Goal: Task Accomplishment & Management: Complete application form

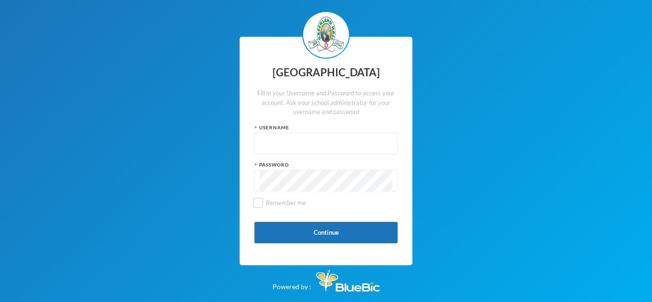
click at [277, 144] on input "text" at bounding box center [326, 143] width 133 height 21
type input "glh25cs25"
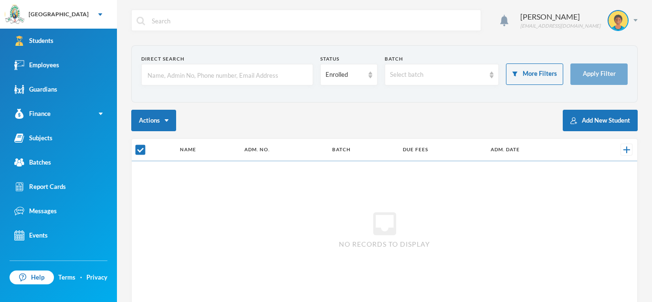
checkbox input "false"
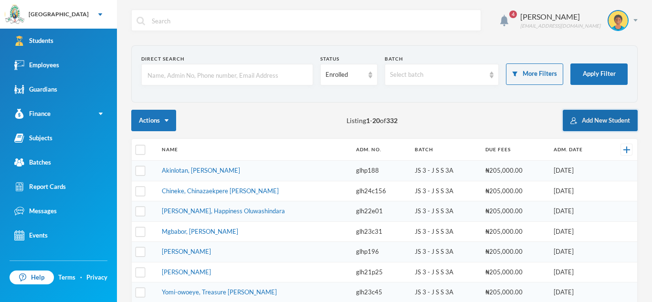
click at [596, 124] on button "Add New Student" at bounding box center [600, 120] width 75 height 21
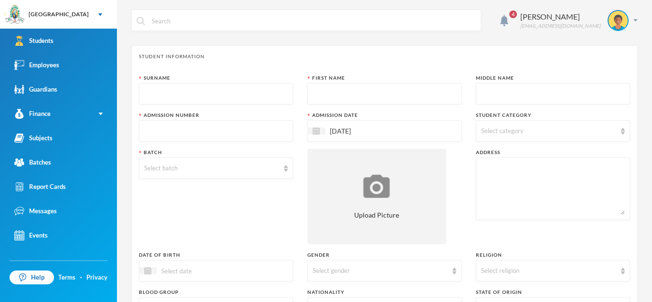
click at [207, 93] on input "text" at bounding box center [216, 94] width 144 height 21
type input "[PERSON_NAME]"
type input "Goodness"
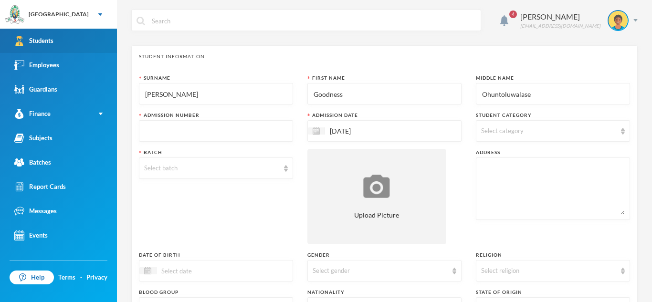
type input "Ohuntoluwalase"
click at [47, 38] on div "Students" at bounding box center [33, 41] width 39 height 10
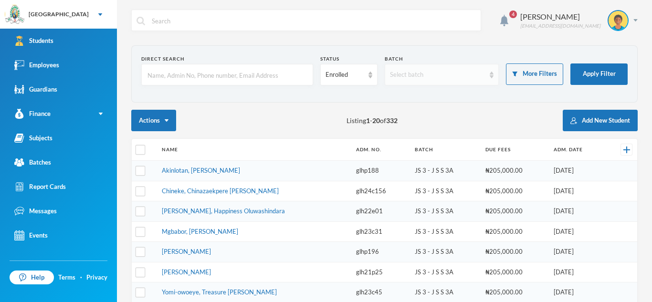
click at [491, 76] on img at bounding box center [492, 75] width 4 height 7
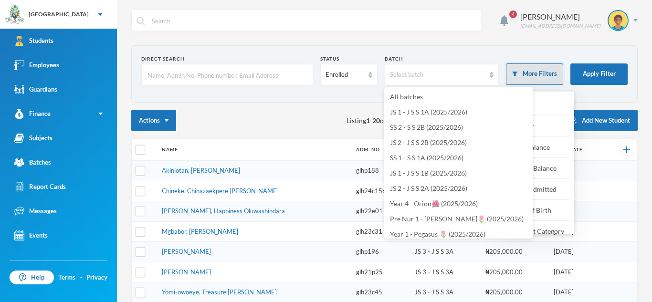
click at [536, 74] on button "More Filters" at bounding box center [534, 73] width 57 height 21
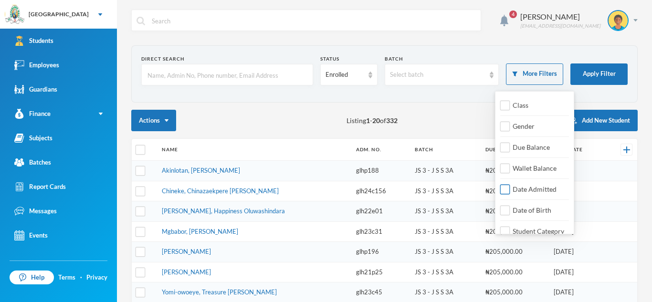
click at [516, 190] on span "Date Admitted" at bounding box center [535, 189] width 52 height 8
click at [510, 190] on input "Date Admitted" at bounding box center [505, 190] width 10 height 10
checkbox input "true"
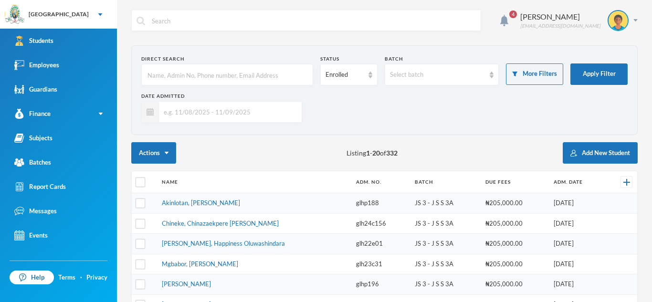
click at [187, 115] on input "text" at bounding box center [228, 111] width 138 height 21
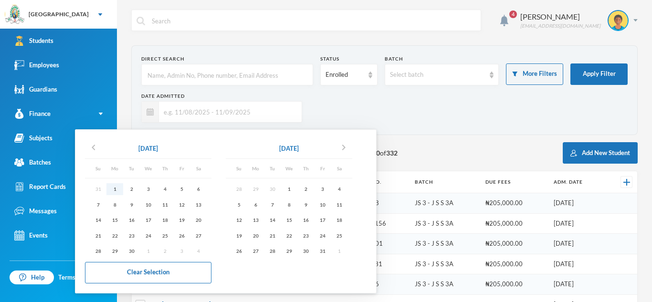
click at [115, 188] on div "1" at bounding box center [114, 189] width 17 height 12
click at [94, 147] on icon "chevron_left" at bounding box center [93, 147] width 11 height 11
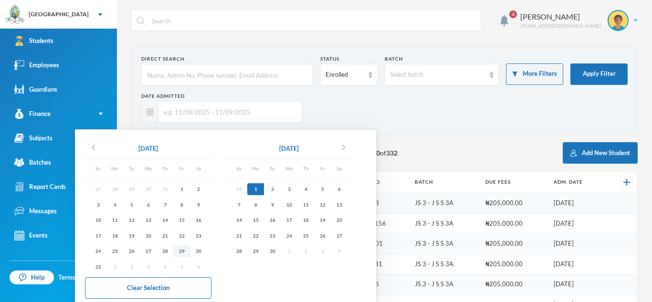
click at [184, 251] on div "29" at bounding box center [181, 251] width 17 height 12
click at [305, 203] on div "11" at bounding box center [305, 205] width 17 height 12
type input "[DATE] - [DATE]"
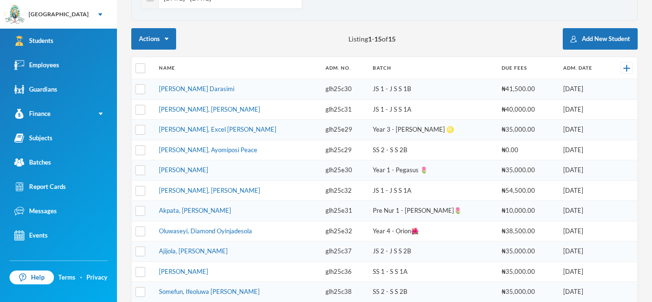
scroll to position [114, 0]
click at [581, 44] on button "Add New Student" at bounding box center [600, 39] width 75 height 21
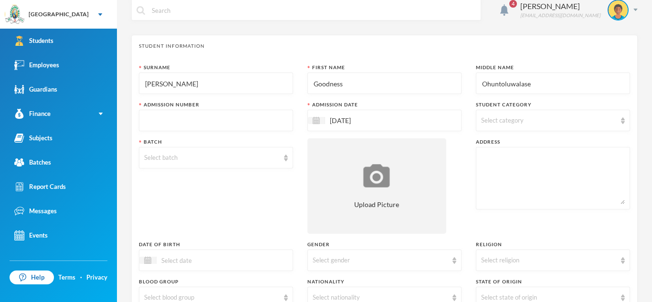
scroll to position [6, 0]
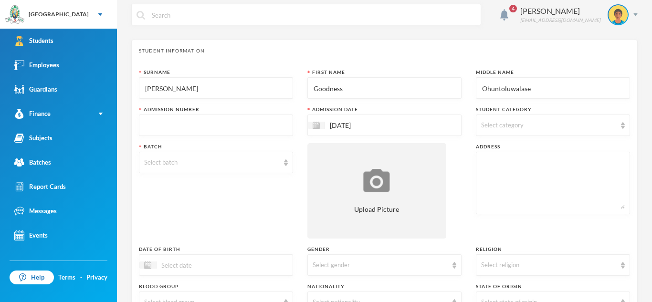
click at [251, 125] on input "text" at bounding box center [216, 125] width 144 height 21
type input "glh25c40"
click at [487, 121] on span "Select category" at bounding box center [502, 125] width 42 height 8
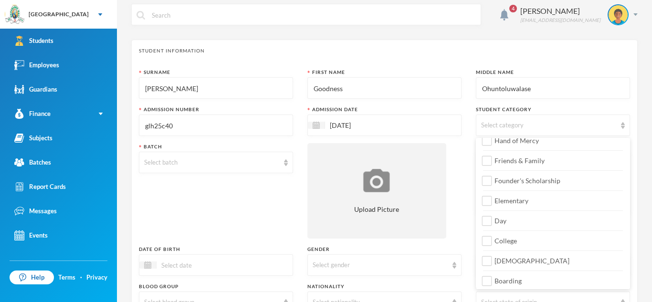
scroll to position [113, 0]
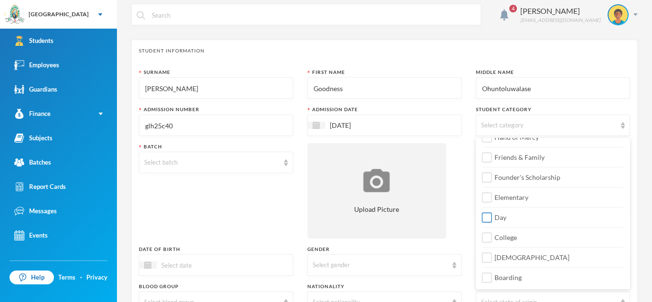
click at [491, 221] on input "Day" at bounding box center [487, 218] width 10 height 10
checkbox input "true"
click at [488, 239] on input "College" at bounding box center [487, 238] width 10 height 10
checkbox input "true"
click at [487, 255] on input "[DEMOGRAPHIC_DATA]" at bounding box center [487, 258] width 10 height 10
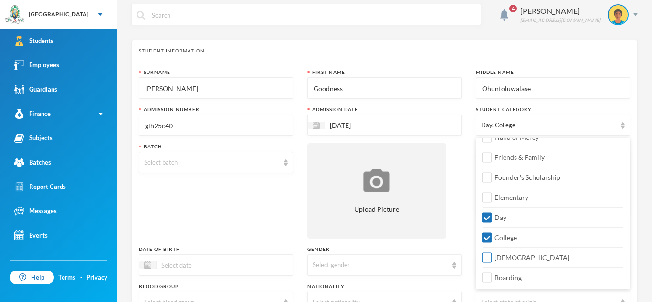
checkbox input "true"
click at [277, 164] on div "Select batch" at bounding box center [211, 163] width 135 height 10
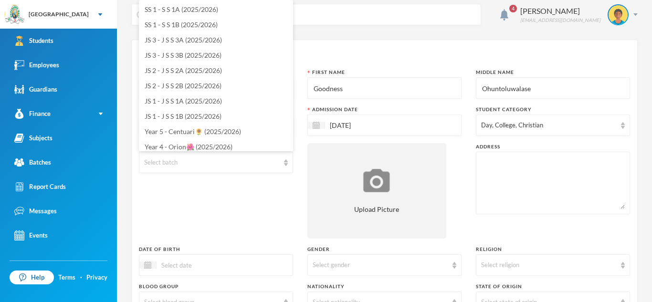
scroll to position [78, 0]
click at [216, 98] on span "JS 1 - J S S 1A (2025/2026)" at bounding box center [183, 99] width 77 height 8
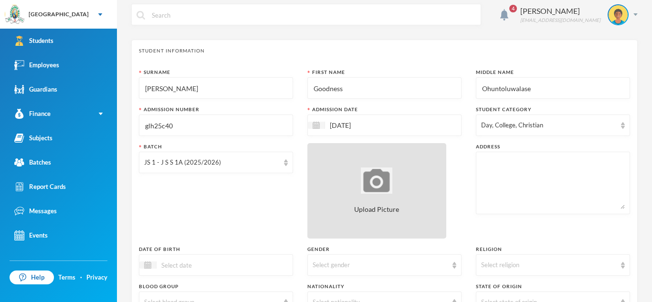
click at [337, 144] on div "Upload Picture" at bounding box center [376, 190] width 139 height 95
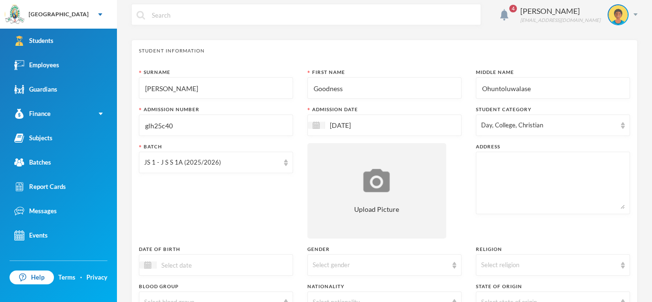
click at [497, 164] on textarea at bounding box center [553, 183] width 144 height 52
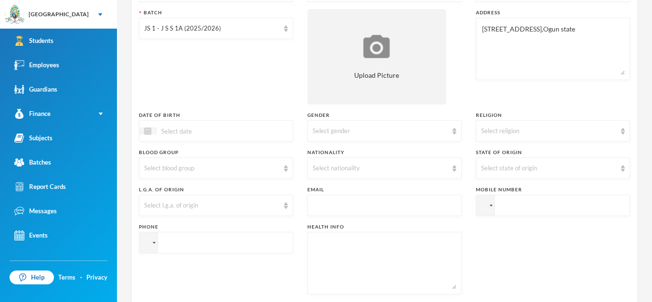
scroll to position [141, 0]
type textarea "[STREET_ADDRESS],Ogun state"
click at [180, 133] on input at bounding box center [197, 129] width 80 height 11
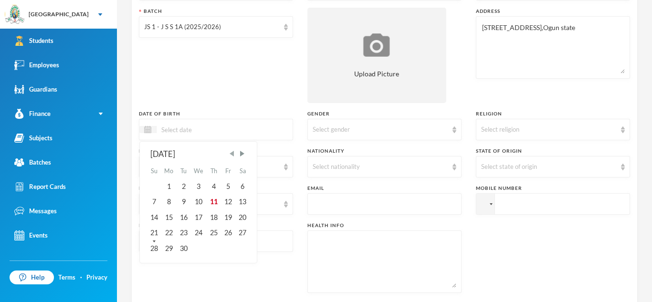
click at [232, 154] on span "Previous Month" at bounding box center [232, 153] width 9 height 9
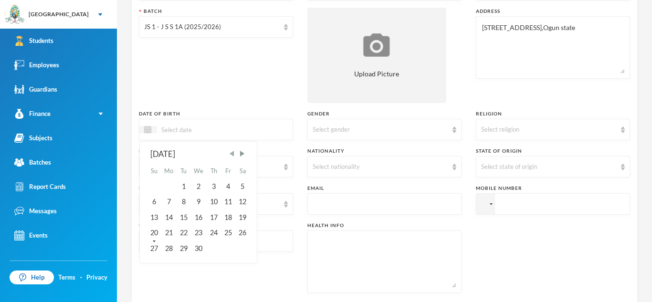
click at [232, 154] on span "Previous Month" at bounding box center [232, 153] width 9 height 9
click at [186, 215] on div "11" at bounding box center [183, 217] width 14 height 15
type input "[DATE]"
click at [343, 127] on div "Select gender" at bounding box center [380, 130] width 135 height 10
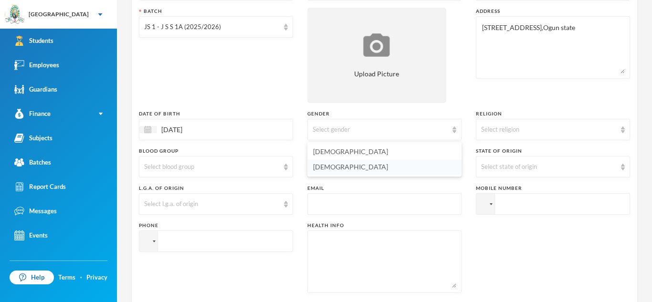
click at [365, 171] on li "[DEMOGRAPHIC_DATA]" at bounding box center [384, 166] width 154 height 15
click at [569, 129] on div "Select religion" at bounding box center [548, 130] width 135 height 10
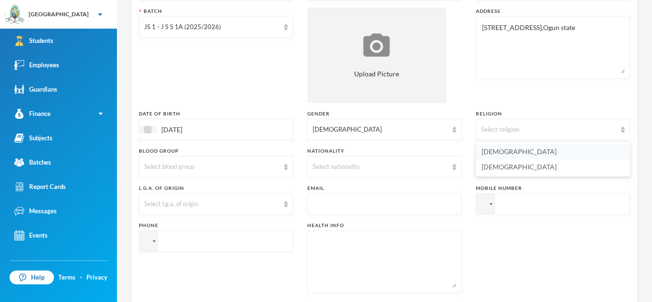
click at [541, 151] on li "[DEMOGRAPHIC_DATA]" at bounding box center [553, 151] width 154 height 15
click at [288, 175] on div "Select blood group" at bounding box center [216, 166] width 154 height 21
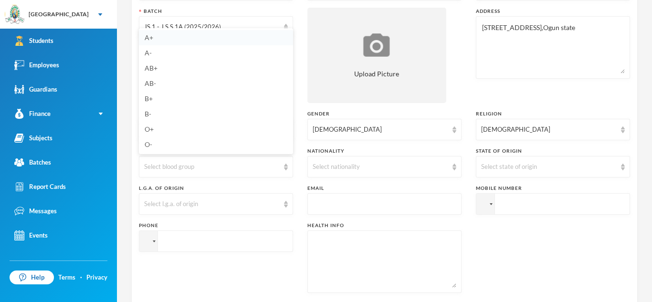
click at [162, 38] on li "A+" at bounding box center [216, 37] width 154 height 15
click at [450, 167] on div "Select nationality" at bounding box center [384, 166] width 154 height 21
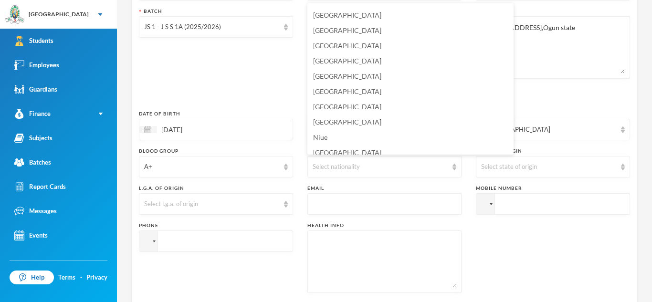
scroll to position [2331, 0]
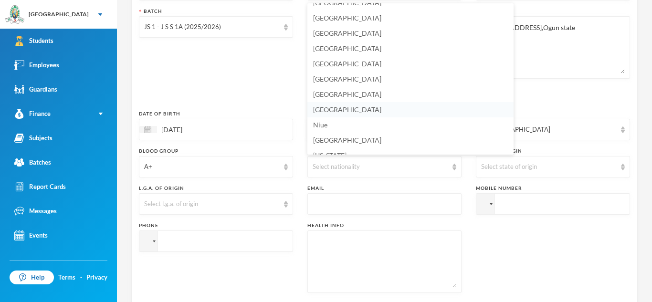
click at [366, 106] on li "[GEOGRAPHIC_DATA]" at bounding box center [410, 109] width 206 height 15
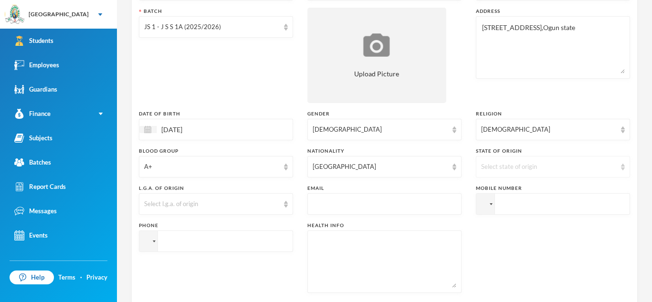
click at [583, 162] on div "Select state of origin" at bounding box center [548, 167] width 135 height 10
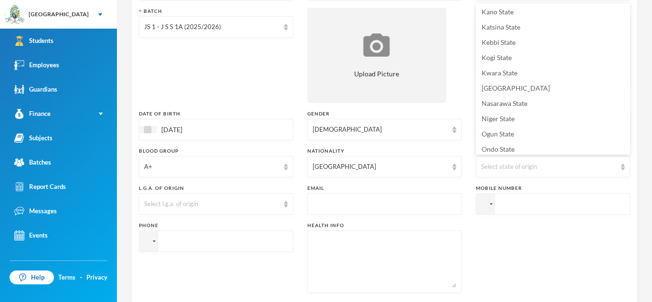
scroll to position [318, 0]
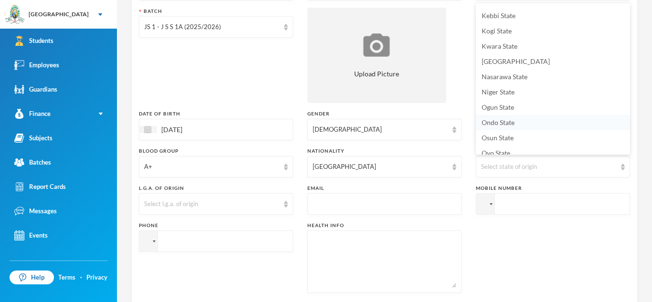
click at [571, 122] on li "Ondo State" at bounding box center [553, 122] width 154 height 15
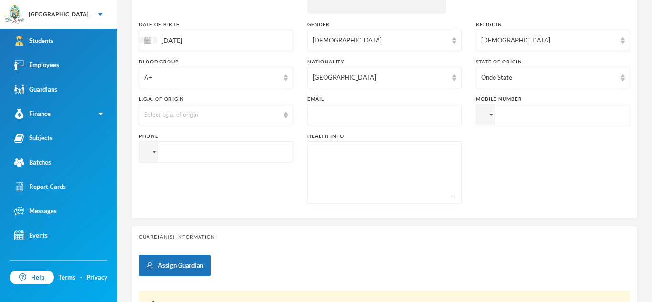
scroll to position [233, 0]
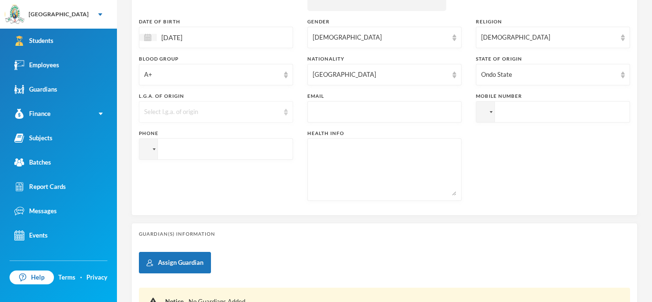
click at [283, 112] on div "Select l.g.a. of origin" at bounding box center [216, 111] width 154 height 21
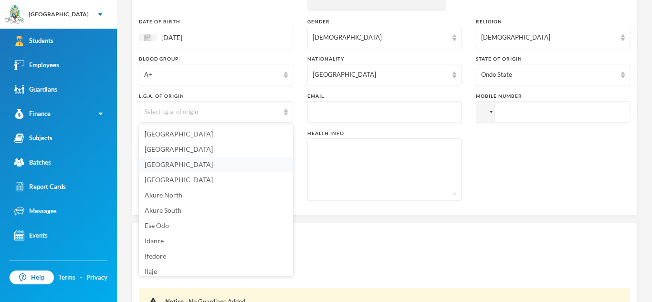
click at [203, 165] on li "[GEOGRAPHIC_DATA]" at bounding box center [216, 164] width 154 height 15
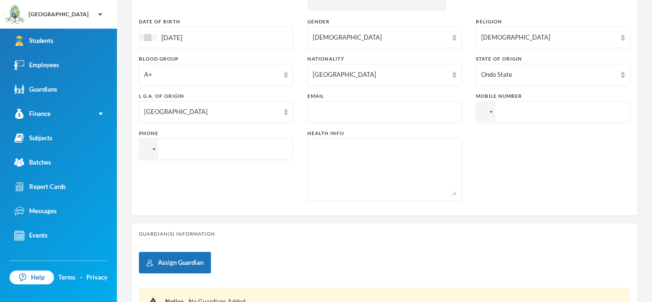
click at [384, 116] on input "text" at bounding box center [385, 112] width 144 height 21
type input "[EMAIL_ADDRESS][DOMAIN_NAME]"
click at [507, 111] on input "tel" at bounding box center [553, 111] width 154 height 21
type input "[PHONE_NUMBER]"
click at [367, 164] on textarea at bounding box center [385, 170] width 144 height 52
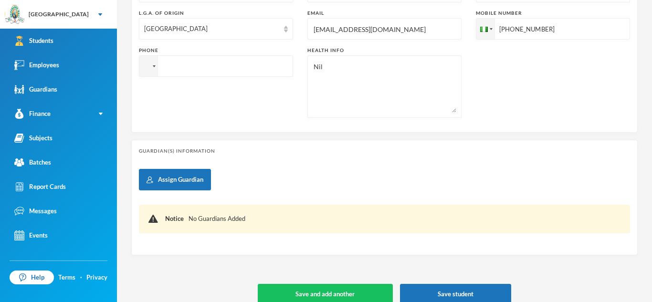
scroll to position [329, 0]
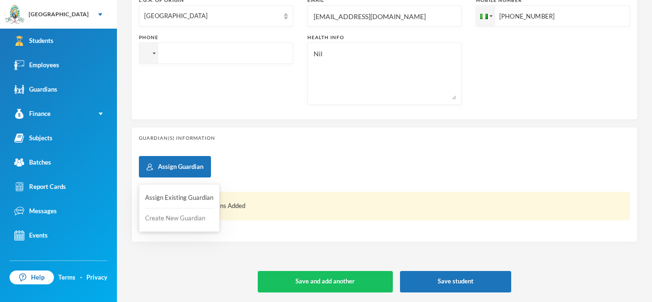
type textarea "Nil"
click at [179, 220] on button "Create New Guardian" at bounding box center [179, 218] width 70 height 17
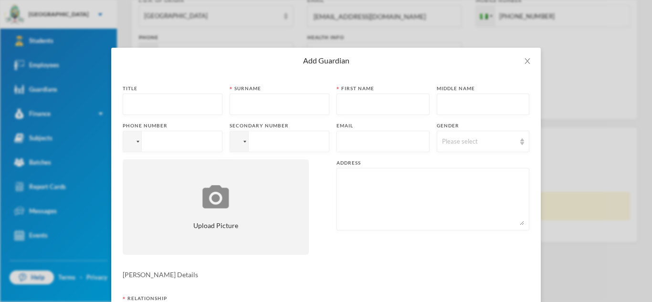
click at [211, 103] on input "text" at bounding box center [172, 104] width 89 height 21
type input "Mr"
click at [273, 109] on input "text" at bounding box center [279, 104] width 89 height 21
type input "Asake"
click at [342, 106] on input "text" at bounding box center [383, 104] width 83 height 21
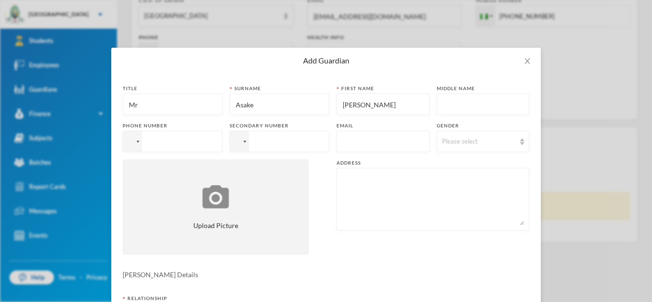
type input "[PERSON_NAME]"
click at [201, 138] on input "tel" at bounding box center [173, 141] width 100 height 21
type input "[PHONE_NUMBER]"
click at [351, 144] on input "text" at bounding box center [383, 141] width 83 height 21
type input "[EMAIL_ADDRESS][DOMAIN_NAME]"
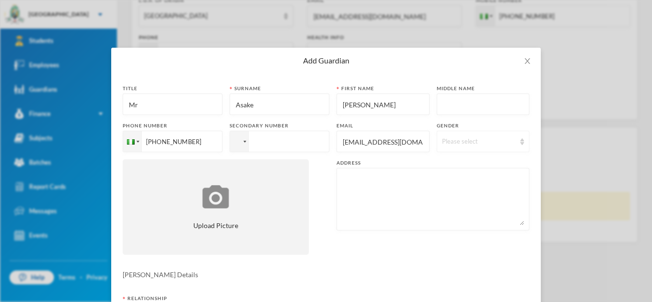
click at [500, 143] on div "Please select" at bounding box center [479, 142] width 74 height 10
click at [461, 163] on li "[DEMOGRAPHIC_DATA]" at bounding box center [482, 163] width 93 height 15
click at [372, 178] on textarea at bounding box center [433, 199] width 182 height 52
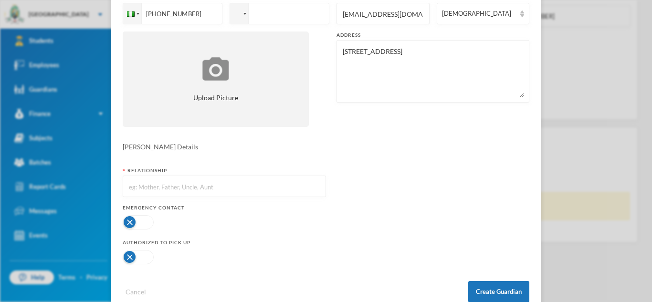
scroll to position [130, 0]
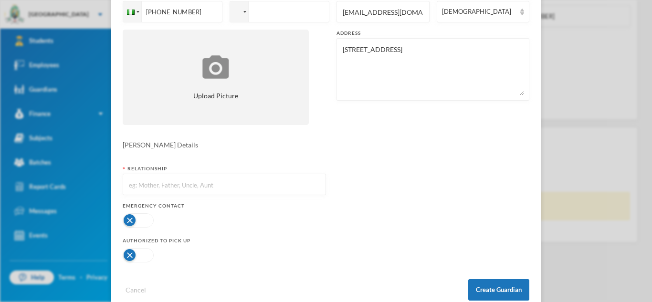
type textarea "[STREET_ADDRESS]"
click at [221, 190] on input "text" at bounding box center [224, 184] width 193 height 21
type input "Father"
click at [149, 219] on button "button" at bounding box center [138, 220] width 31 height 14
click at [148, 254] on button "button" at bounding box center [138, 255] width 31 height 14
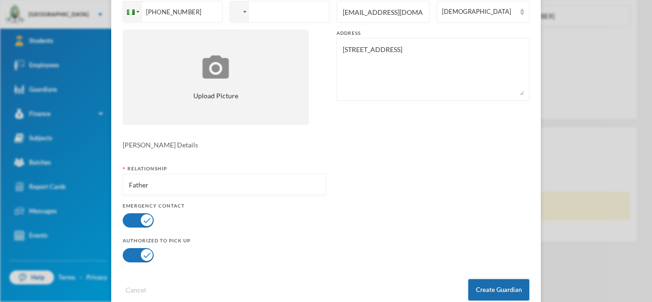
click at [498, 290] on button "Create Guardian" at bounding box center [498, 289] width 61 height 21
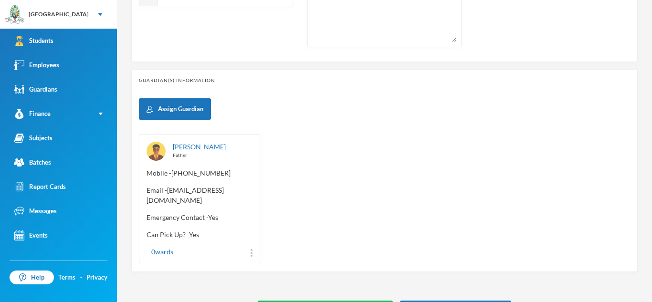
scroll to position [407, 0]
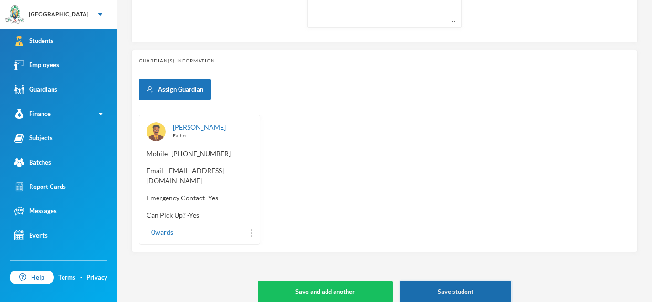
click at [471, 288] on button "Save student" at bounding box center [455, 291] width 111 height 21
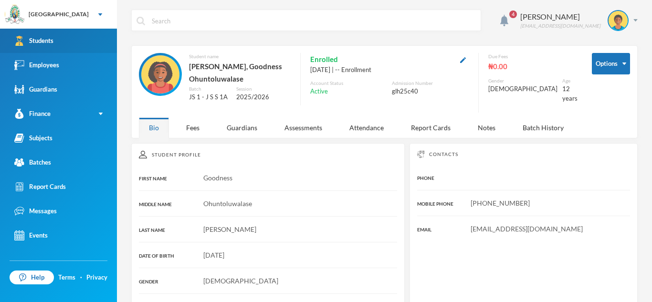
click at [62, 42] on link "Students" at bounding box center [58, 41] width 117 height 24
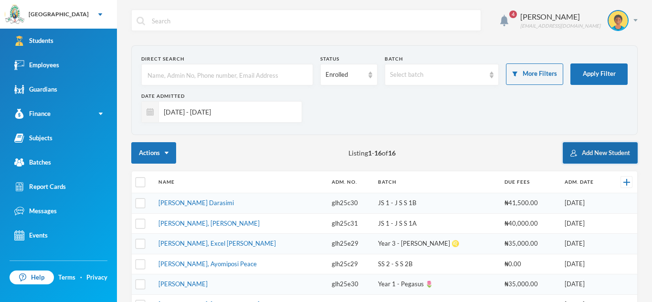
click at [599, 151] on button "Add New Student" at bounding box center [600, 152] width 75 height 21
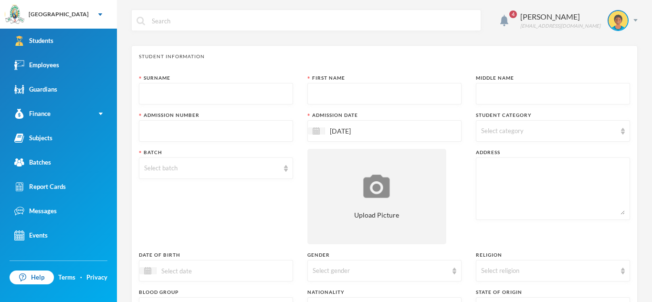
click at [233, 93] on input "text" at bounding box center [216, 94] width 144 height 21
type input "Akinjiyan"
click at [335, 98] on input "text" at bounding box center [385, 94] width 144 height 21
type input "Aderibigbe"
click at [481, 94] on input "text" at bounding box center [553, 94] width 144 height 21
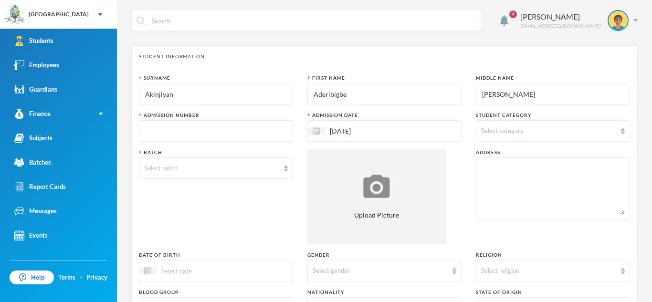
type input "[PERSON_NAME]"
click at [244, 135] on input "text" at bounding box center [216, 131] width 144 height 21
type input "glh25c41"
click at [502, 132] on span "Select category" at bounding box center [502, 131] width 42 height 8
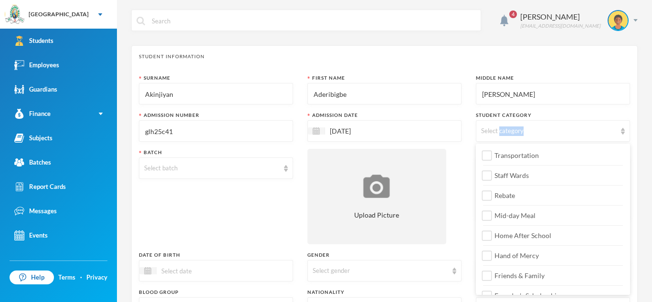
click at [502, 132] on span "Select category" at bounding box center [502, 131] width 42 height 8
click at [621, 128] on img at bounding box center [623, 131] width 4 height 7
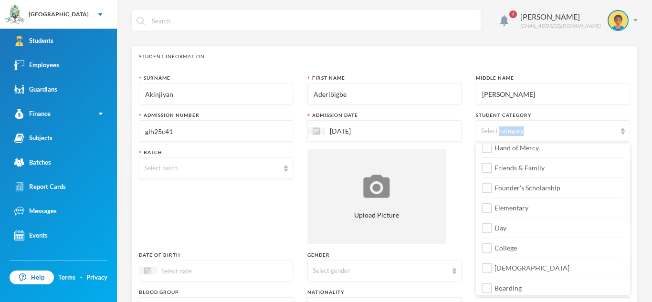
scroll to position [113, 0]
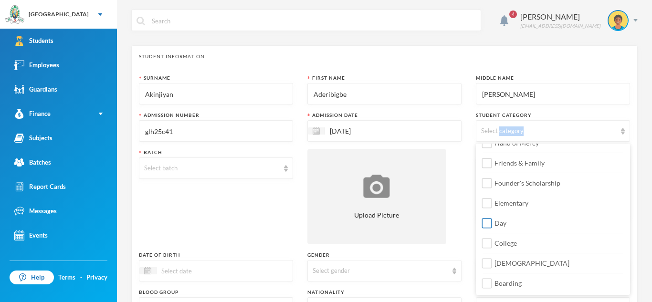
click at [486, 226] on input "Day" at bounding box center [487, 224] width 10 height 10
checkbox input "true"
click at [488, 244] on input "College" at bounding box center [487, 244] width 10 height 10
checkbox input "true"
click at [489, 263] on input "[DEMOGRAPHIC_DATA]" at bounding box center [487, 264] width 10 height 10
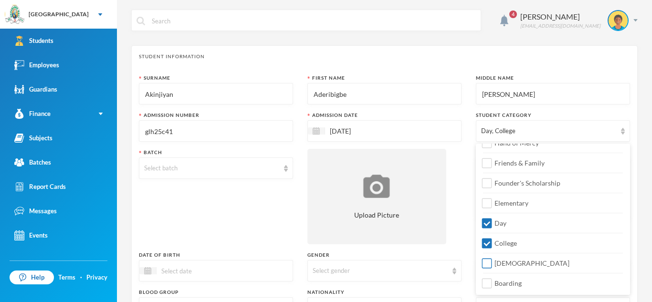
checkbox input "true"
click at [277, 167] on div "Select batch" at bounding box center [211, 169] width 135 height 10
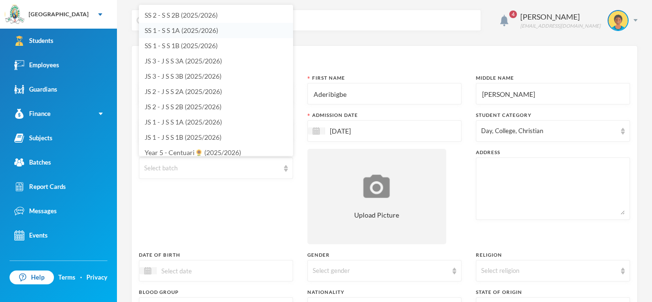
scroll to position [64, 0]
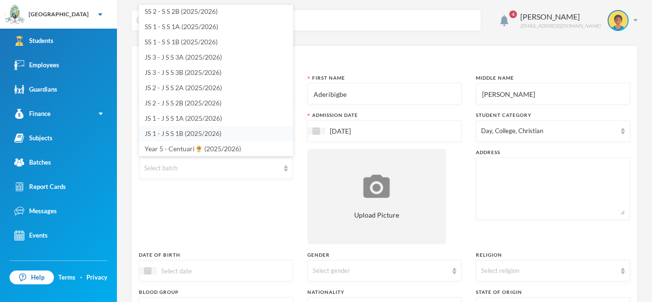
click at [199, 131] on span "JS 1 - J S S 1B (2025/2026)" at bounding box center [183, 133] width 77 height 8
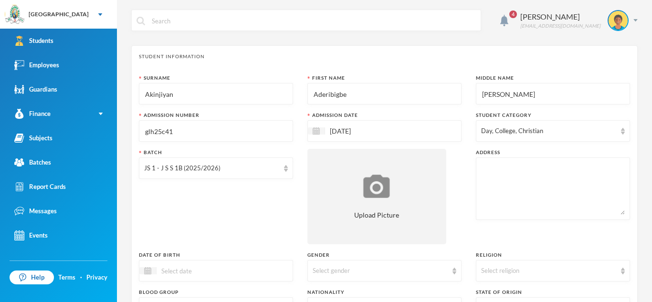
click at [492, 178] on textarea at bounding box center [553, 189] width 144 height 52
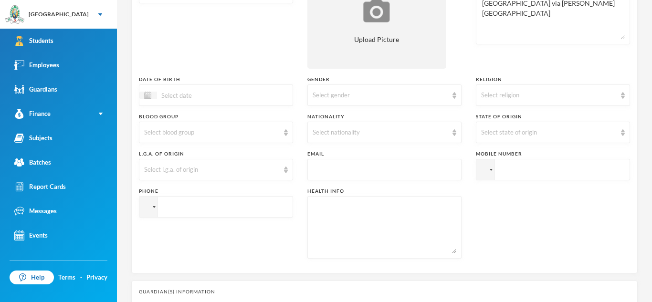
scroll to position [182, 0]
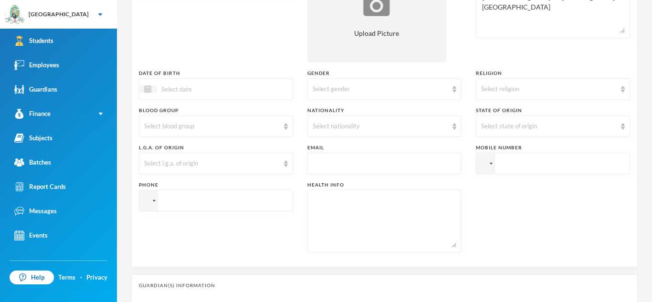
type textarea "4/6, [GEOGRAPHIC_DATA], off [GEOGRAPHIC_DATA] via [PERSON_NAME][GEOGRAPHIC_DATA]"
click at [214, 92] on input at bounding box center [197, 89] width 80 height 11
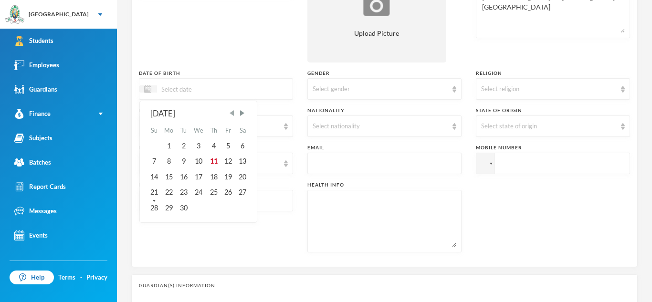
click at [231, 114] on span "Previous Month" at bounding box center [232, 113] width 9 height 9
click at [184, 143] on div "3" at bounding box center [183, 145] width 14 height 15
type input "[DATE]"
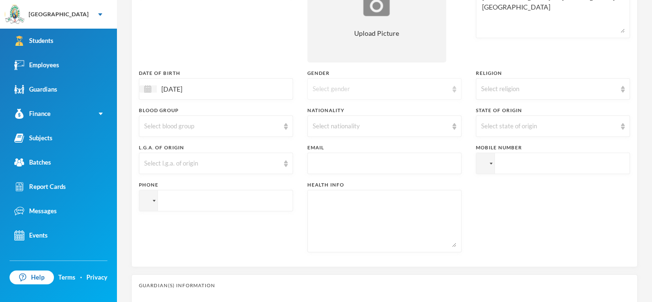
click at [340, 89] on div "Select gender" at bounding box center [380, 89] width 135 height 10
click at [328, 110] on li "[DEMOGRAPHIC_DATA]" at bounding box center [384, 111] width 154 height 15
click at [560, 93] on div "Select religion" at bounding box center [548, 89] width 135 height 10
click at [519, 112] on li "[DEMOGRAPHIC_DATA]" at bounding box center [553, 111] width 154 height 15
click at [282, 130] on div "Select blood group" at bounding box center [216, 125] width 154 height 21
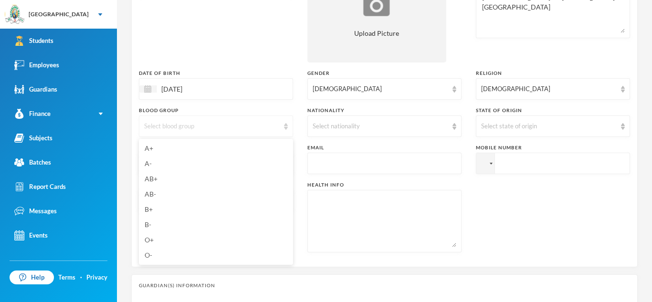
click at [282, 130] on div "Select blood group" at bounding box center [216, 125] width 154 height 21
click at [284, 127] on img at bounding box center [286, 126] width 4 height 7
click at [189, 144] on li "A+" at bounding box center [216, 148] width 154 height 15
click at [417, 127] on div "Select nationality" at bounding box center [380, 127] width 135 height 10
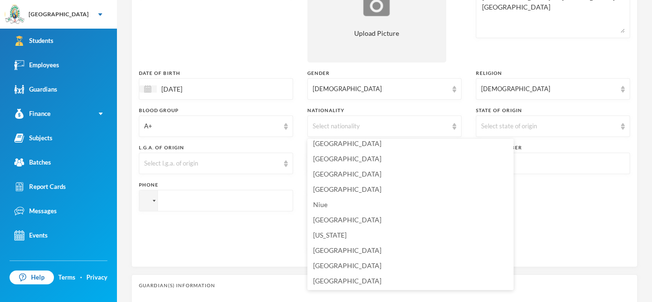
scroll to position [2393, 0]
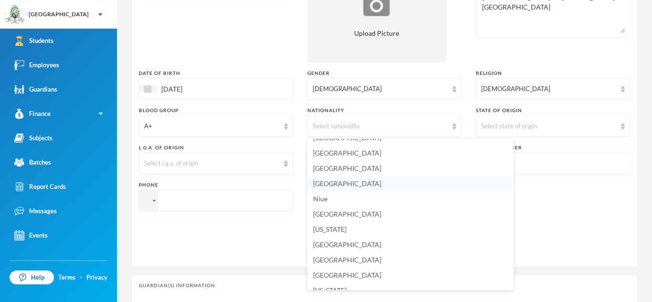
click at [365, 183] on li "[GEOGRAPHIC_DATA]" at bounding box center [410, 183] width 206 height 15
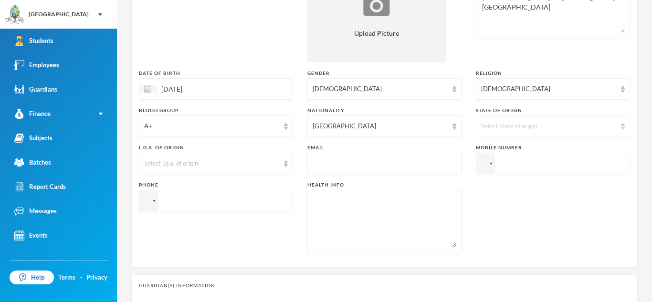
click at [578, 124] on div "Select state of origin" at bounding box center [548, 127] width 135 height 10
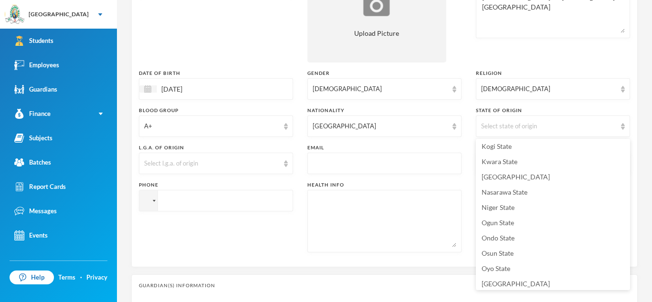
scroll to position [349, 0]
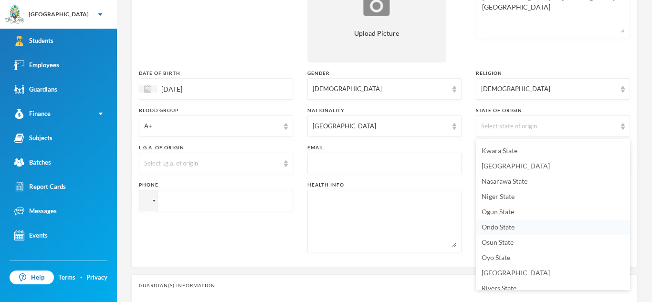
click at [512, 229] on span "Ondo State" at bounding box center [497, 227] width 33 height 8
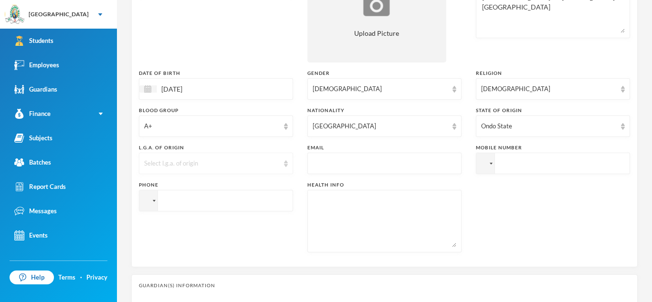
click at [281, 167] on div "Select l.g.a. of origin" at bounding box center [216, 163] width 154 height 21
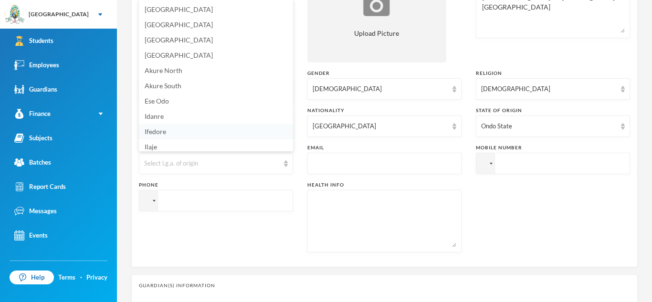
scroll to position [19, 0]
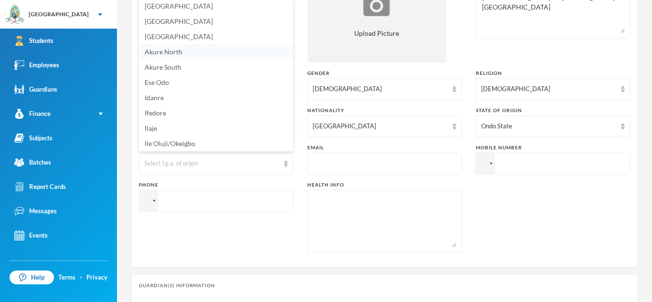
click at [203, 52] on li "Akure North" at bounding box center [216, 51] width 154 height 15
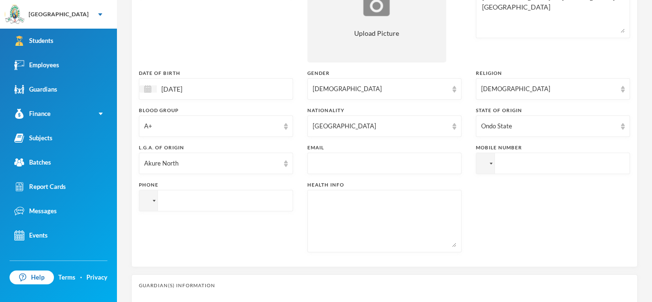
click at [343, 161] on input "text" at bounding box center [385, 163] width 144 height 21
type input "[EMAIL_ADDRESS][DOMAIN_NAME]"
click at [522, 167] on input "tel" at bounding box center [553, 163] width 154 height 21
type input "[PHONE_NUMBER]"
click at [357, 211] on textarea at bounding box center [385, 221] width 144 height 52
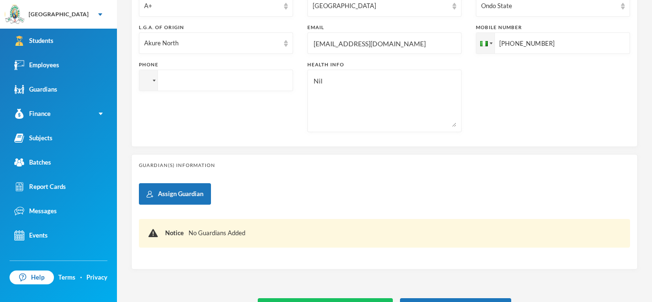
scroll to position [304, 0]
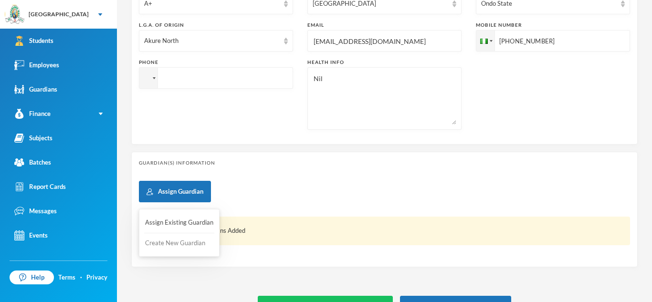
type textarea "Nil"
click at [175, 242] on button "Create New Guardian" at bounding box center [179, 243] width 70 height 17
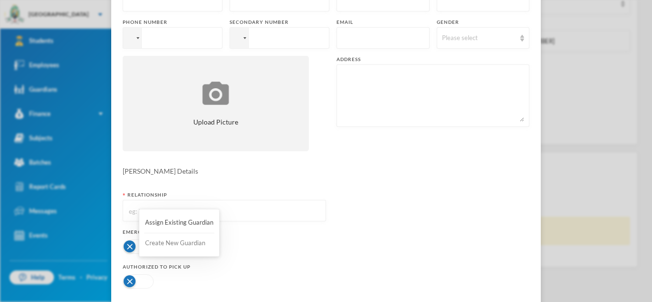
scroll to position [0, 0]
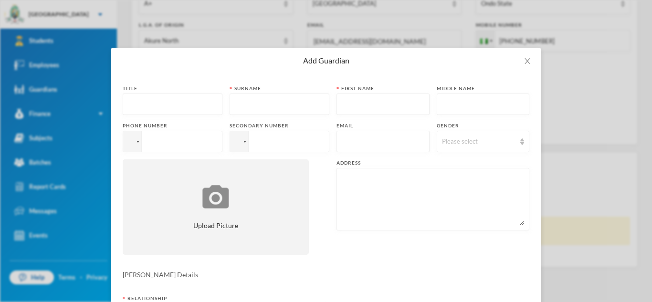
click at [152, 101] on input "text" at bounding box center [172, 104] width 89 height 21
type input "m"
type input "Mr"
type input "Akinjiyan"
type input "Adeniyi"
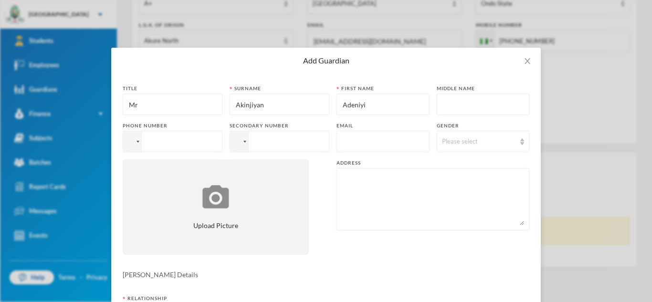
click at [161, 144] on input "tel" at bounding box center [173, 141] width 100 height 21
type input "[PHONE_NUMBER]"
click at [343, 145] on input "text" at bounding box center [383, 141] width 83 height 21
type input "[EMAIL_ADDRESS][DOMAIN_NAME]"
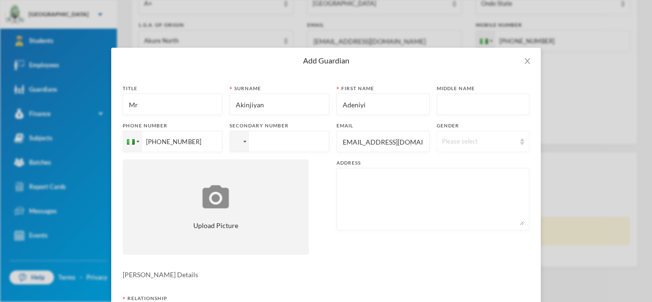
click at [458, 145] on div "Please select" at bounding box center [479, 142] width 74 height 10
click at [450, 161] on span "[DEMOGRAPHIC_DATA]" at bounding box center [479, 163] width 75 height 8
click at [400, 180] on textarea at bounding box center [433, 199] width 182 height 52
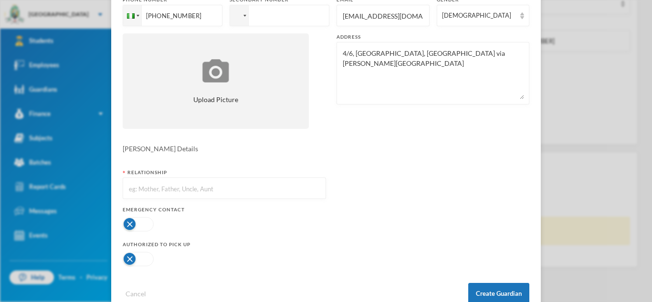
scroll to position [135, 0]
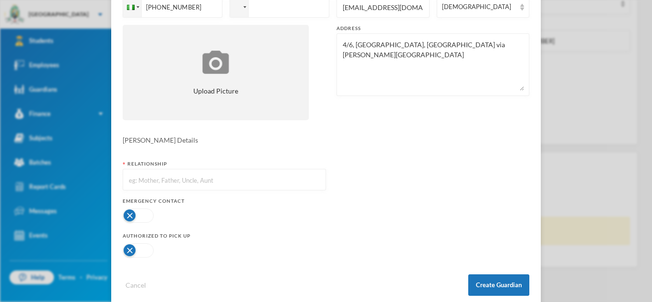
type textarea "4/6, [GEOGRAPHIC_DATA], [GEOGRAPHIC_DATA] via [PERSON_NAME][GEOGRAPHIC_DATA]"
click at [278, 183] on input "text" at bounding box center [224, 179] width 193 height 21
type input "Father"
click at [149, 214] on button "button" at bounding box center [138, 216] width 31 height 14
click at [148, 250] on button "button" at bounding box center [138, 250] width 31 height 14
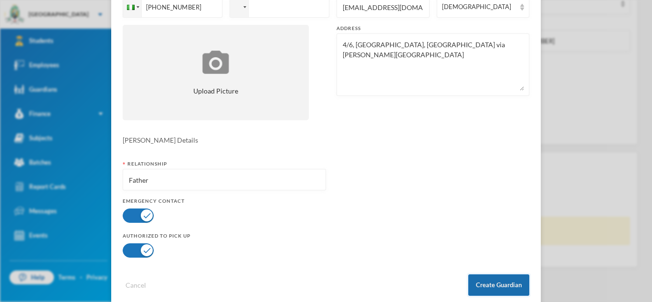
click at [481, 284] on button "Create Guardian" at bounding box center [498, 284] width 61 height 21
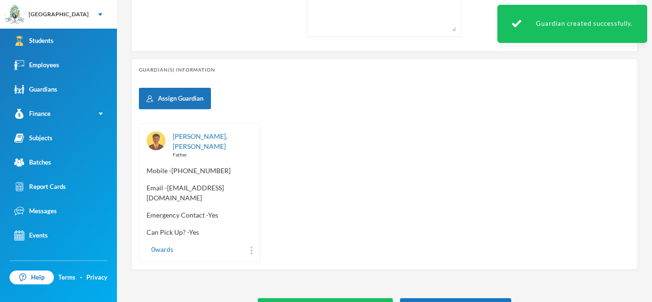
scroll to position [407, 0]
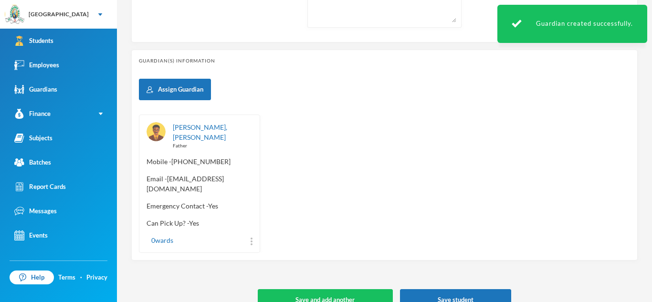
click at [481, 289] on button "Save student" at bounding box center [455, 299] width 111 height 21
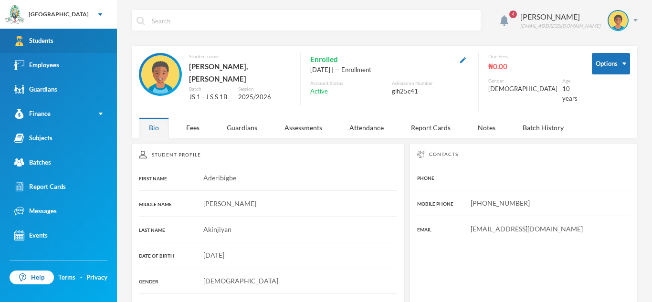
click at [40, 45] on div "Students" at bounding box center [33, 41] width 39 height 10
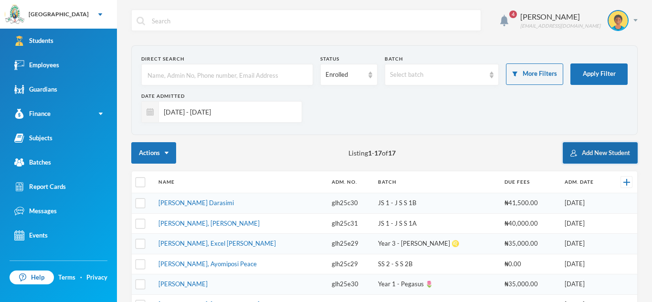
click at [593, 149] on button "Add New Student" at bounding box center [600, 152] width 75 height 21
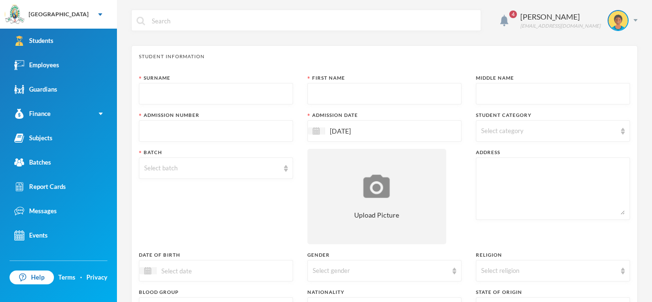
click at [216, 87] on input "text" at bounding box center [216, 94] width 144 height 21
type input "Oloyede"
type input "Tamilore"
type input "Omomurewa"
click at [184, 127] on input "text" at bounding box center [216, 131] width 144 height 21
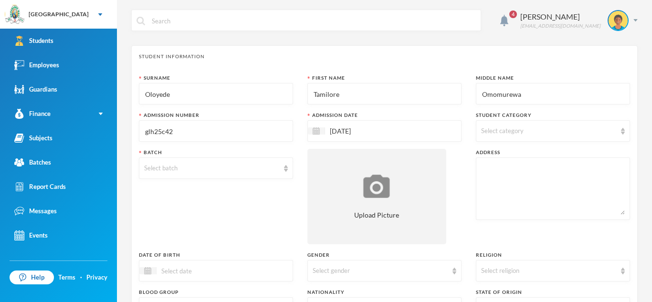
type input "glh25c42"
click at [534, 136] on div "Select category" at bounding box center [553, 130] width 154 height 21
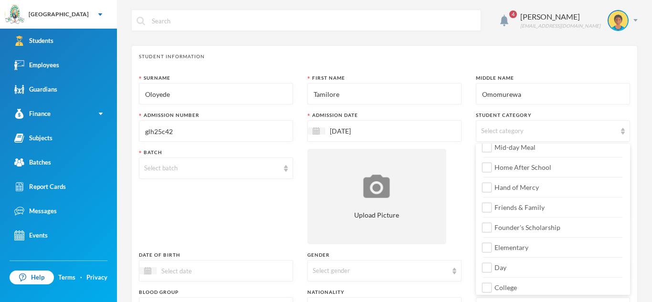
scroll to position [113, 0]
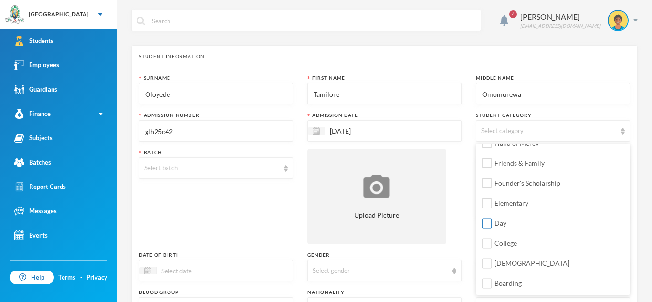
click at [491, 222] on input "Day" at bounding box center [487, 224] width 10 height 10
checkbox input "true"
click at [488, 244] on input "College" at bounding box center [487, 244] width 10 height 10
checkbox input "true"
click at [485, 264] on input "[DEMOGRAPHIC_DATA]" at bounding box center [487, 264] width 10 height 10
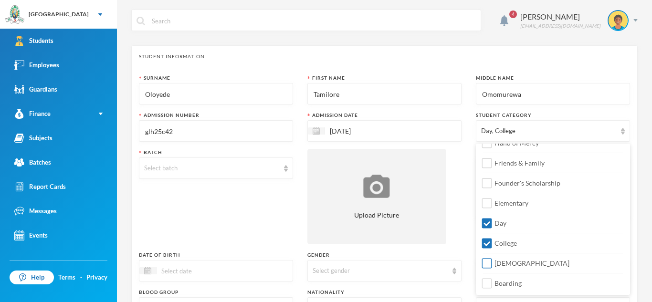
checkbox input "true"
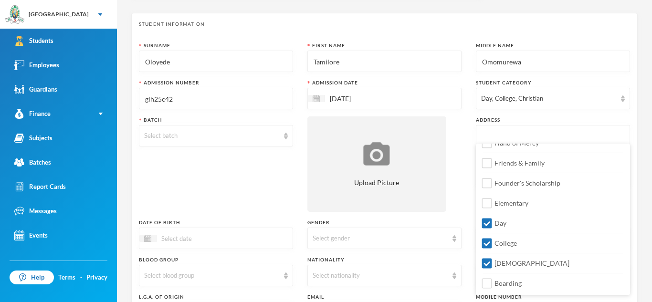
scroll to position [52, 0]
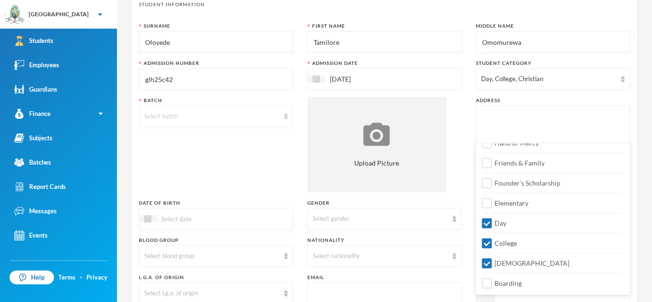
click at [285, 117] on img at bounding box center [286, 116] width 4 height 7
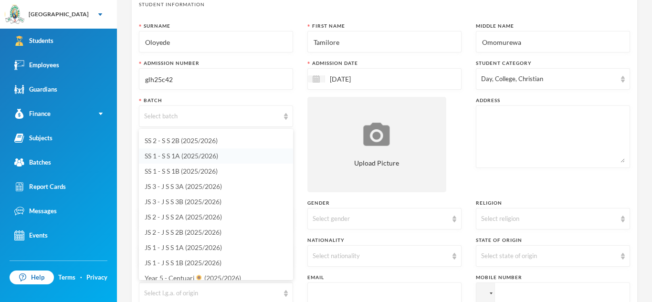
scroll to position [67, 0]
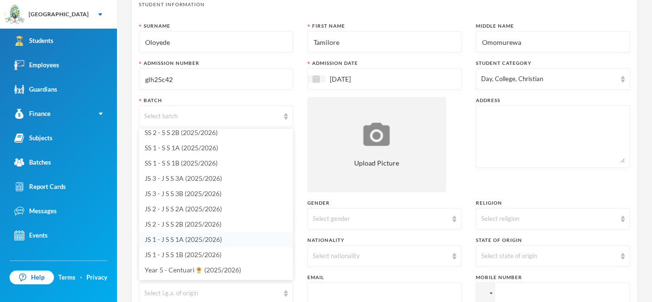
click at [223, 239] on li "JS 1 - J S S 1A (2025/2026)" at bounding box center [216, 239] width 154 height 15
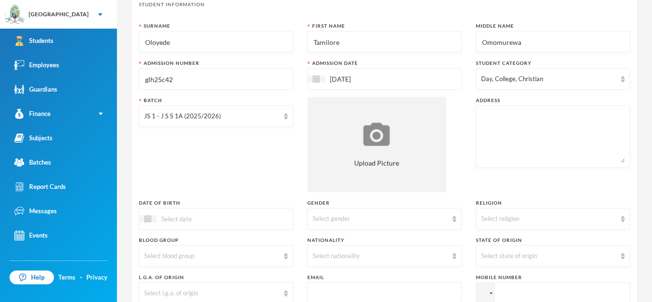
click at [489, 133] on textarea at bounding box center [553, 137] width 144 height 52
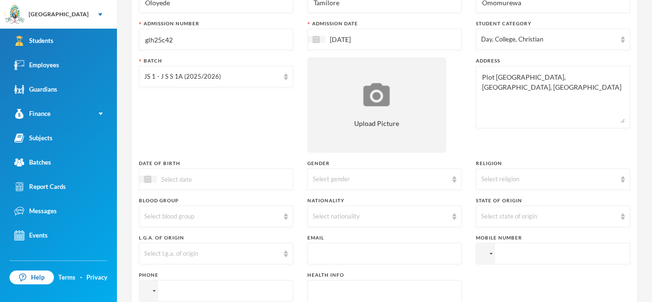
scroll to position [154, 0]
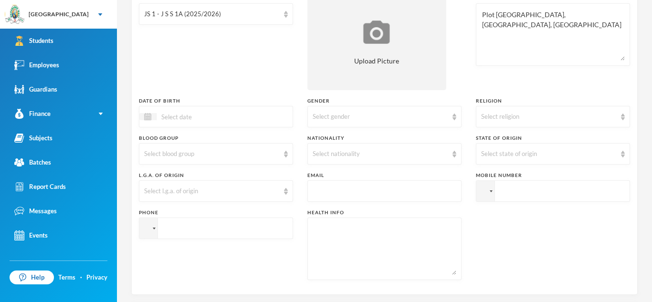
type textarea "Plot [GEOGRAPHIC_DATA], [GEOGRAPHIC_DATA], [GEOGRAPHIC_DATA]"
click at [253, 117] on div at bounding box center [216, 116] width 154 height 21
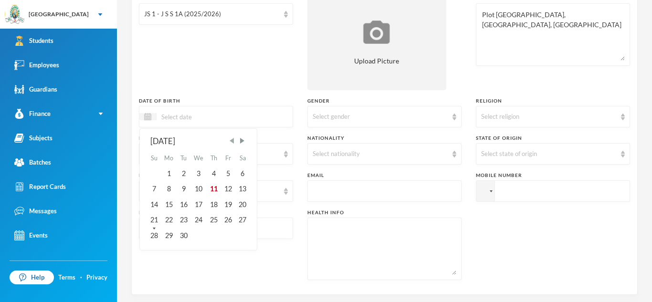
click at [233, 141] on span "Previous Month" at bounding box center [232, 140] width 9 height 9
click at [228, 235] on div "30" at bounding box center [228, 235] width 14 height 15
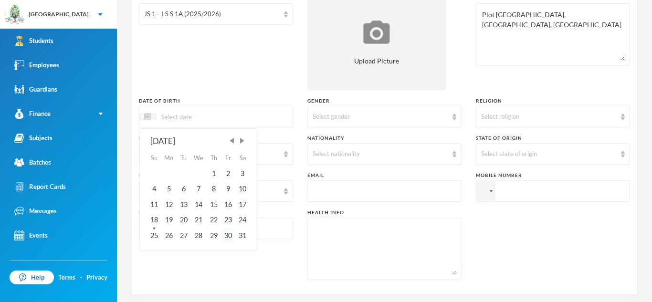
type input "[DATE]"
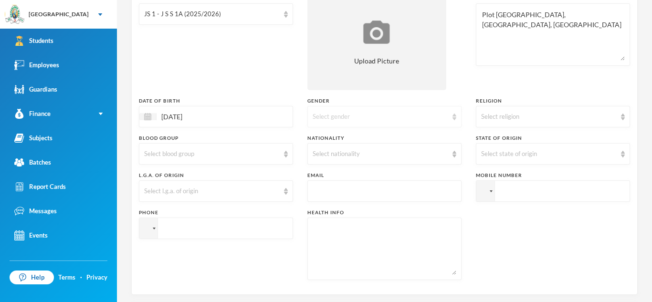
click at [437, 115] on div "Select gender" at bounding box center [380, 117] width 135 height 10
click at [405, 134] on li "[DEMOGRAPHIC_DATA]" at bounding box center [384, 138] width 154 height 15
click at [577, 112] on div "Select religion" at bounding box center [548, 117] width 135 height 10
click at [518, 143] on li "[DEMOGRAPHIC_DATA]" at bounding box center [553, 138] width 154 height 15
click at [278, 157] on div "Select blood group" at bounding box center [211, 154] width 135 height 10
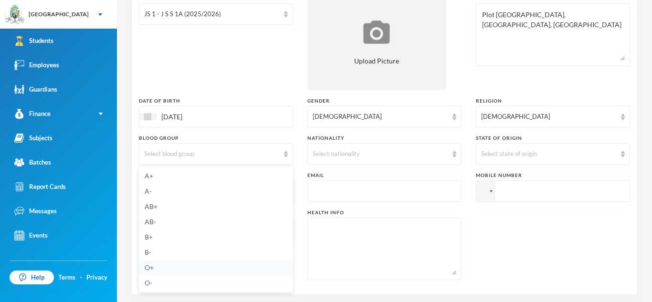
click at [159, 266] on li "O+" at bounding box center [216, 267] width 154 height 15
click at [443, 152] on div "Select nationality" at bounding box center [380, 154] width 135 height 10
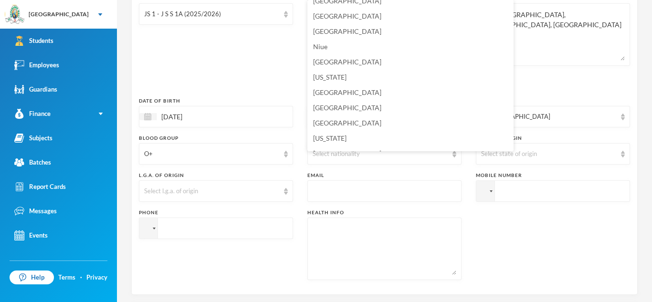
scroll to position [2412, 0]
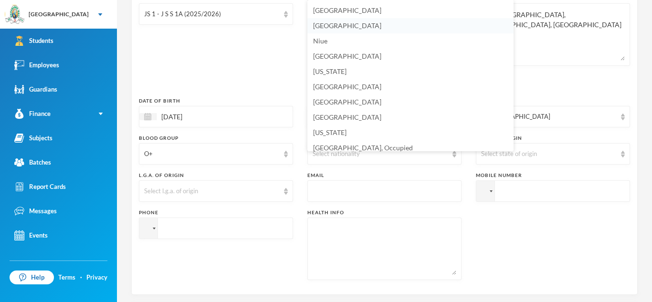
click at [341, 25] on li "[GEOGRAPHIC_DATA]" at bounding box center [410, 25] width 206 height 15
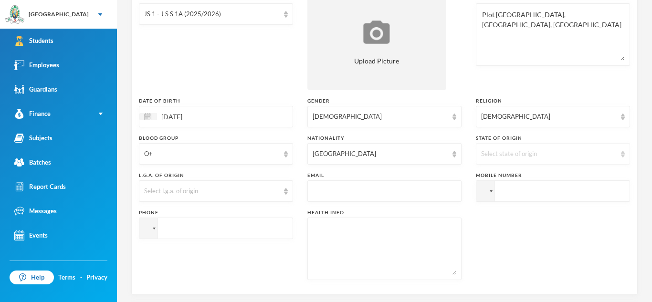
click at [561, 158] on div "Select state of origin" at bounding box center [553, 153] width 154 height 21
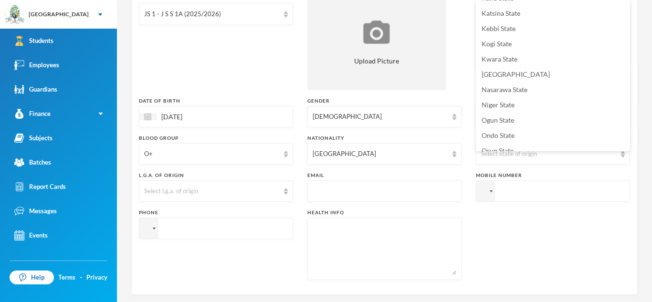
scroll to position [316, 0]
click at [508, 136] on span "Osun State" at bounding box center [497, 136] width 32 height 8
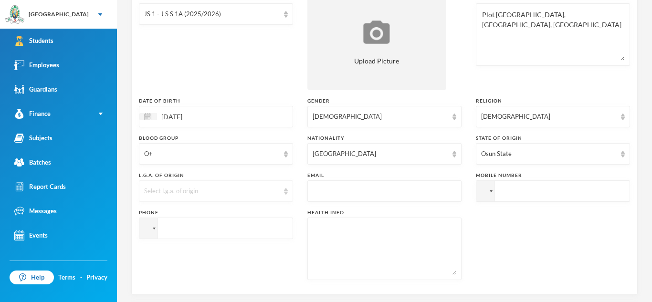
click at [281, 191] on div "Select l.g.a. of origin" at bounding box center [216, 190] width 154 height 21
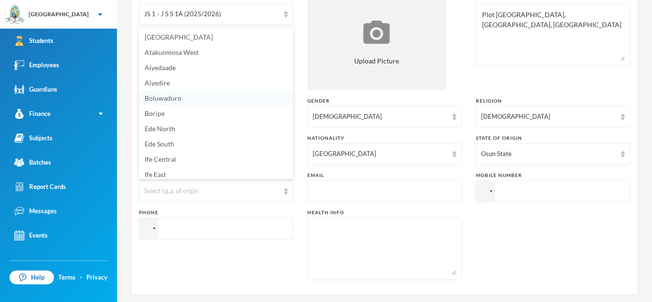
scroll to position [3, 0]
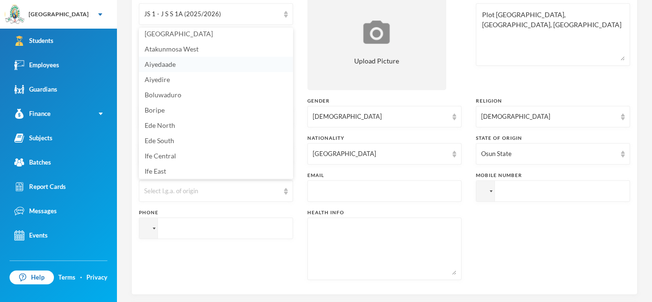
click at [180, 66] on li "Aiyedaade" at bounding box center [216, 64] width 154 height 15
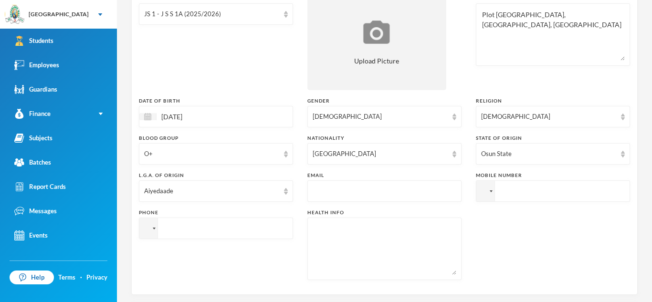
click at [363, 191] on input "text" at bounding box center [385, 191] width 144 height 21
type input "[EMAIL_ADDRESS][DOMAIN_NAME]"
click at [504, 198] on input "tel" at bounding box center [553, 190] width 154 height 21
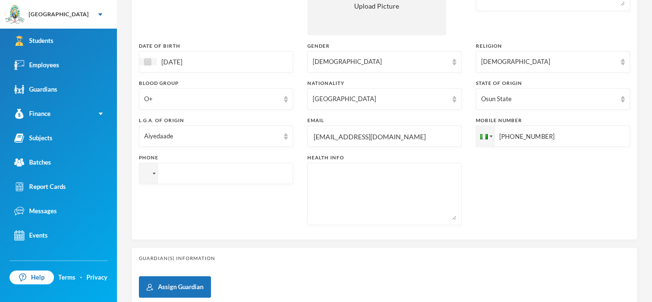
scroll to position [212, 0]
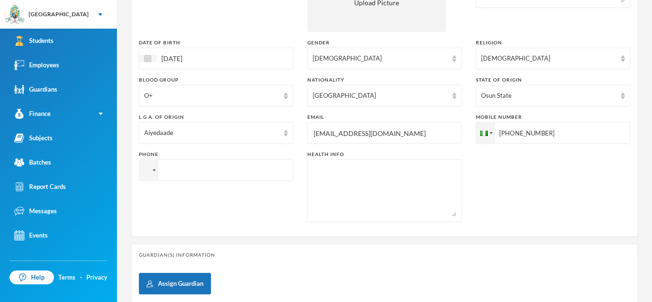
type input "[PHONE_NUMBER]"
click at [353, 190] on textarea at bounding box center [385, 191] width 144 height 52
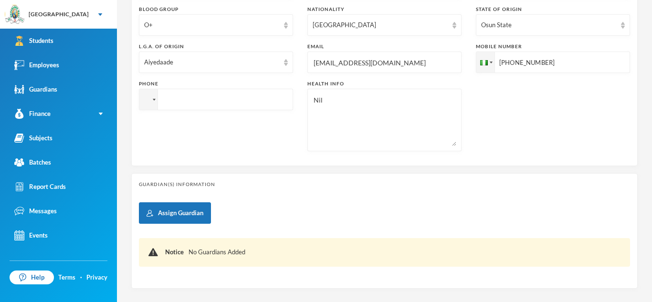
scroll to position [283, 0]
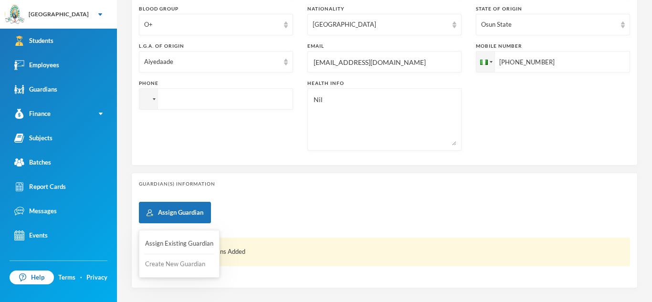
type textarea "Nil"
click at [174, 261] on button "Create New Guardian" at bounding box center [179, 264] width 70 height 17
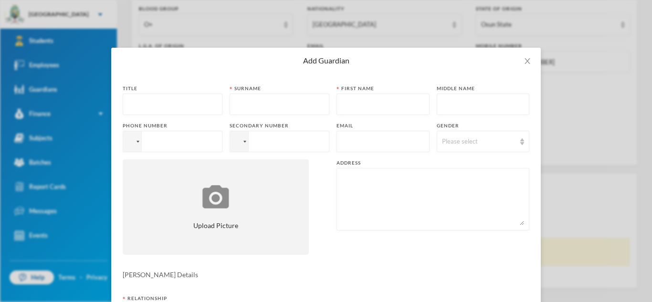
click at [172, 107] on input "text" at bounding box center [172, 104] width 89 height 21
click at [141, 105] on input "Mr" at bounding box center [172, 104] width 89 height 21
type input "Mrs"
click at [239, 106] on input "text" at bounding box center [279, 104] width 89 height 21
type input "Oloyede"
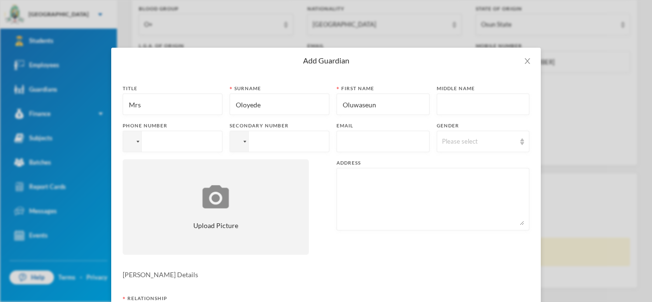
type input "Oluwaseun"
click at [213, 138] on input "tel" at bounding box center [173, 141] width 100 height 21
type input "[PHONE_NUMBER]"
click at [355, 137] on input "text" at bounding box center [383, 141] width 83 height 21
type input "[EMAIL_ADDRESS][DOMAIN_NAME]"
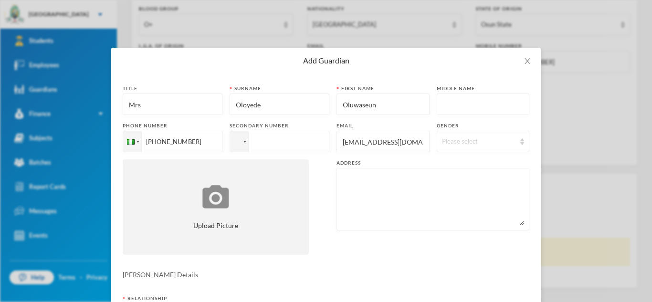
click at [477, 149] on div "Please select" at bounding box center [483, 141] width 93 height 21
click at [453, 178] on span "[DEMOGRAPHIC_DATA]" at bounding box center [479, 179] width 75 height 8
click at [393, 189] on textarea at bounding box center [433, 199] width 182 height 52
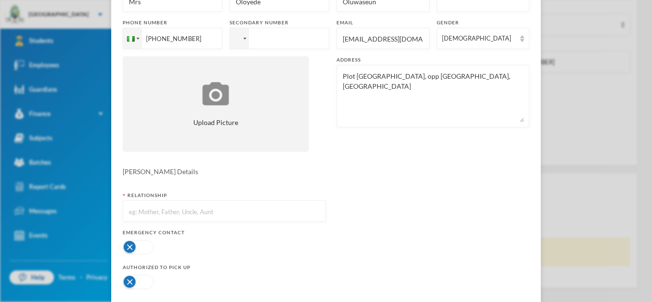
scroll to position [105, 0]
type textarea "Plot [GEOGRAPHIC_DATA], opp [GEOGRAPHIC_DATA], [GEOGRAPHIC_DATA]"
click at [267, 207] on input "text" at bounding box center [224, 209] width 193 height 21
type input "Mother"
click at [146, 243] on button "button" at bounding box center [138, 246] width 31 height 14
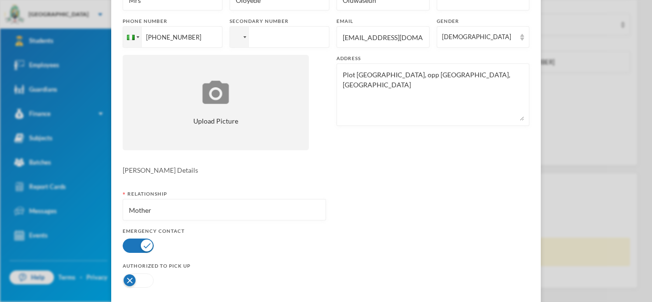
click at [149, 276] on button "button" at bounding box center [138, 280] width 31 height 14
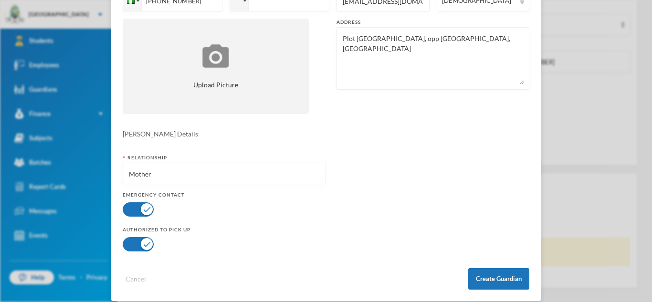
scroll to position [151, 0]
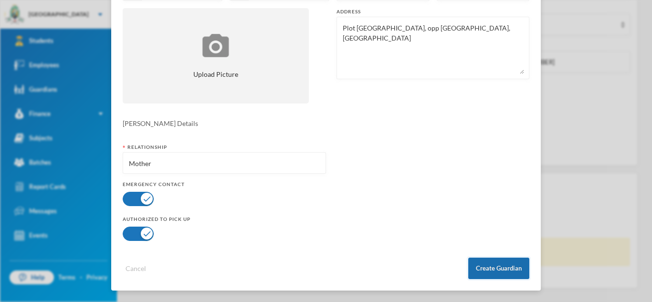
click at [478, 263] on button "Create Guardian" at bounding box center [498, 268] width 61 height 21
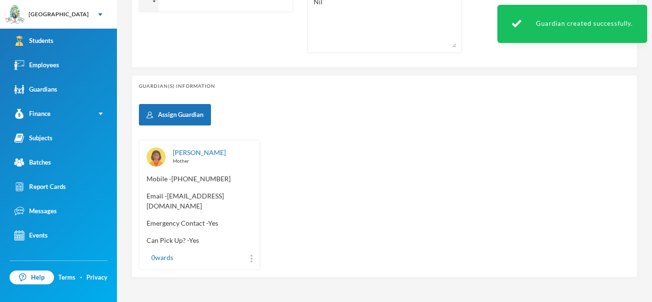
scroll to position [407, 0]
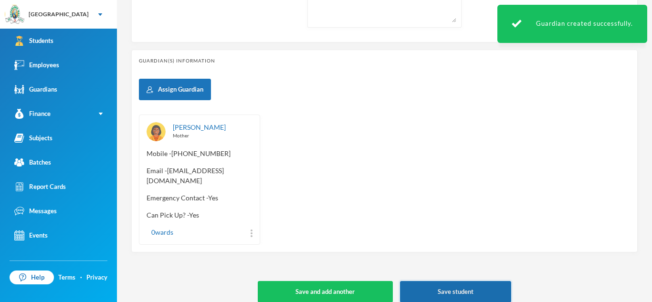
click at [471, 281] on button "Save student" at bounding box center [455, 291] width 111 height 21
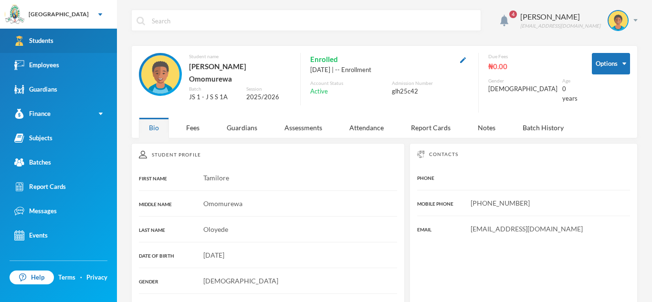
click at [64, 41] on link "Students" at bounding box center [58, 41] width 117 height 24
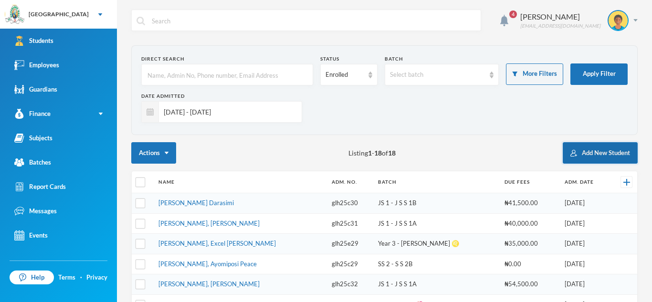
click at [580, 149] on button "Add New Student" at bounding box center [600, 152] width 75 height 21
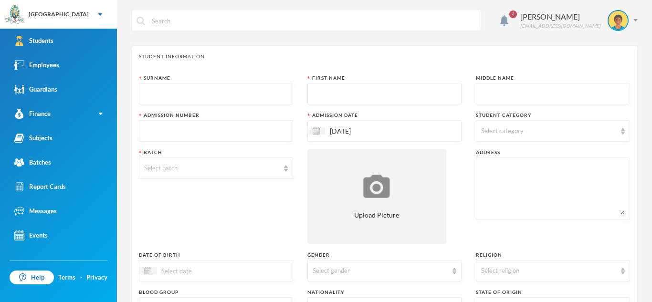
click at [231, 91] on input "text" at bounding box center [216, 94] width 144 height 21
type input "[PERSON_NAME]"
click at [335, 91] on input "text" at bounding box center [385, 94] width 144 height 21
type input "Dominion"
type input "Aduratofunmi"
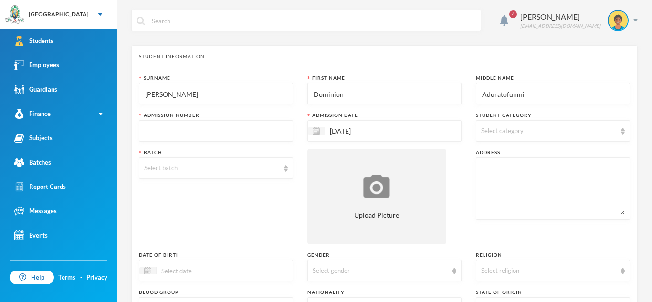
click at [254, 128] on input "text" at bounding box center [216, 131] width 144 height 21
type input "glh25c43"
click at [506, 132] on span "Select category" at bounding box center [502, 131] width 42 height 8
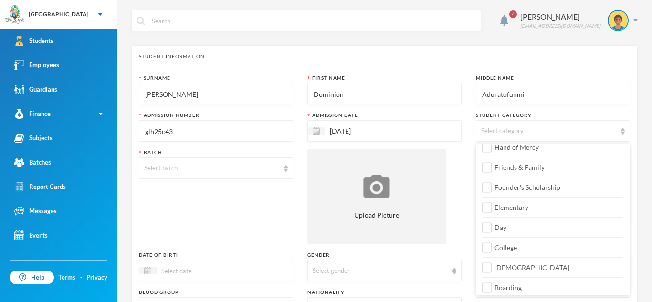
scroll to position [112, 0]
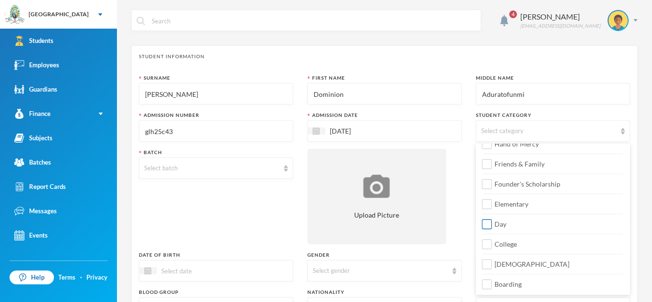
click at [490, 225] on input "Day" at bounding box center [487, 225] width 10 height 10
checkbox input "true"
click at [488, 249] on input "College" at bounding box center [487, 245] width 10 height 10
checkbox input "true"
click at [487, 262] on input "[DEMOGRAPHIC_DATA]" at bounding box center [487, 265] width 10 height 10
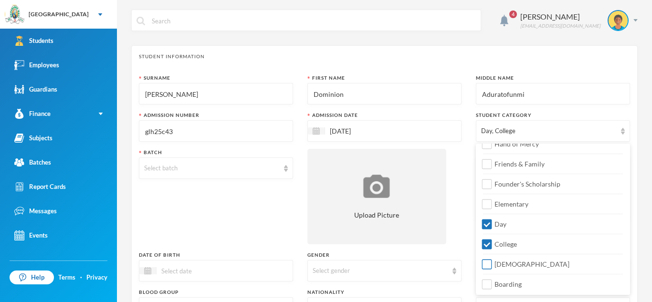
checkbox input "true"
click at [281, 170] on div "Select batch" at bounding box center [216, 167] width 154 height 21
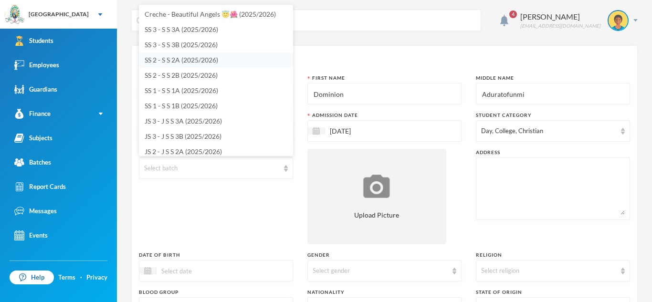
click at [217, 61] on span "SS 2 - S S 2A (2025/2026)" at bounding box center [181, 60] width 73 height 8
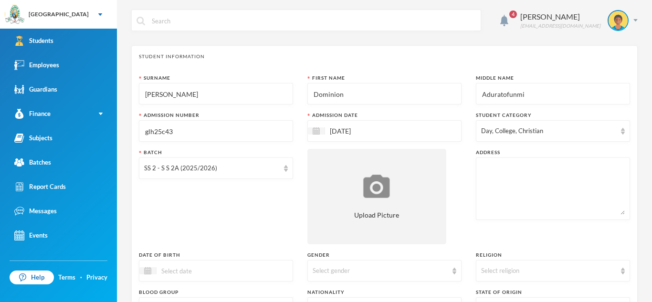
click at [489, 166] on textarea at bounding box center [553, 189] width 144 height 52
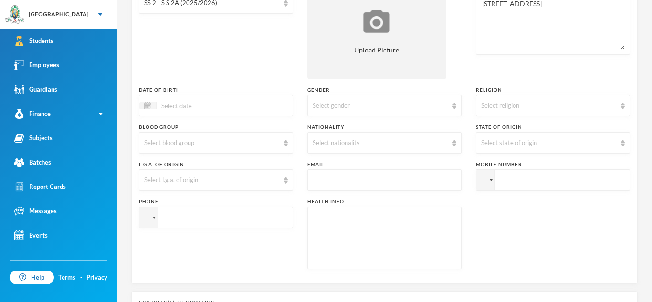
scroll to position [166, 0]
type textarea "[STREET_ADDRESS]"
click at [195, 108] on input at bounding box center [197, 104] width 80 height 11
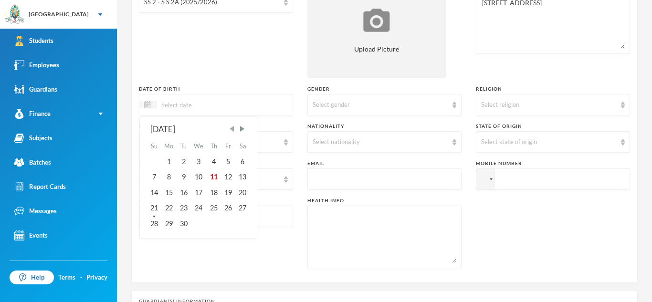
click at [232, 128] on span "Previous Month" at bounding box center [232, 129] width 9 height 9
click at [202, 190] on div "13" at bounding box center [199, 192] width 16 height 15
type input "[DATE]"
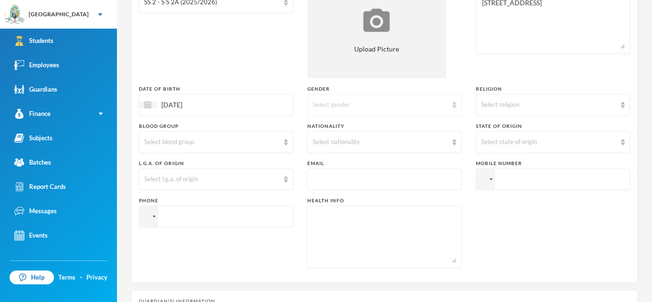
click at [412, 103] on div "Select gender" at bounding box center [380, 105] width 135 height 10
click at [361, 142] on li "[DEMOGRAPHIC_DATA]" at bounding box center [384, 142] width 154 height 15
click at [544, 102] on div "Select religion" at bounding box center [548, 105] width 135 height 10
click at [518, 124] on li "[DEMOGRAPHIC_DATA]" at bounding box center [553, 126] width 154 height 15
click at [280, 150] on div "Select blood group" at bounding box center [216, 141] width 154 height 21
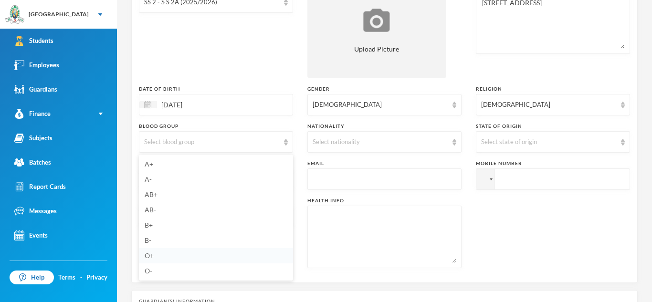
click at [151, 255] on span "O+" at bounding box center [149, 255] width 9 height 8
click at [450, 142] on div "Select nationality" at bounding box center [384, 141] width 154 height 21
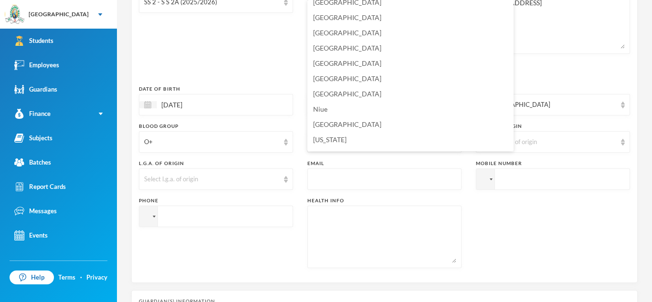
scroll to position [2346, 0]
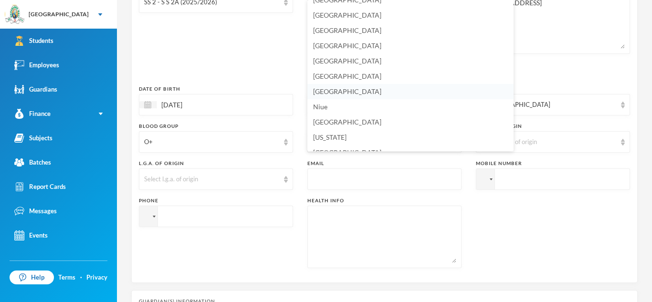
click at [344, 92] on li "[GEOGRAPHIC_DATA]" at bounding box center [410, 91] width 206 height 15
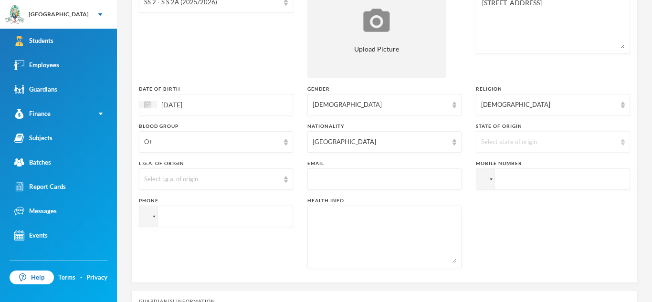
click at [517, 137] on div "Select state of origin" at bounding box center [548, 142] width 135 height 10
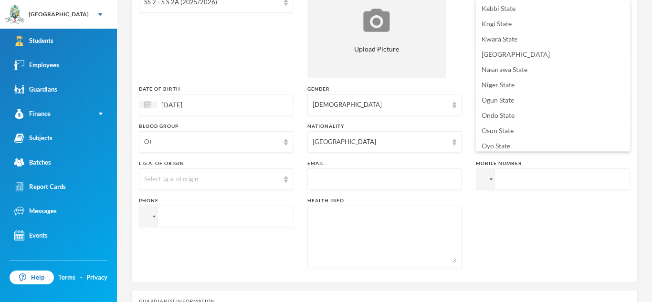
scroll to position [327, 0]
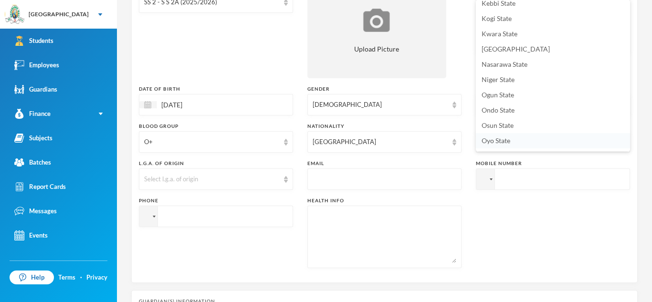
click at [508, 140] on span "Oyo State" at bounding box center [495, 140] width 29 height 8
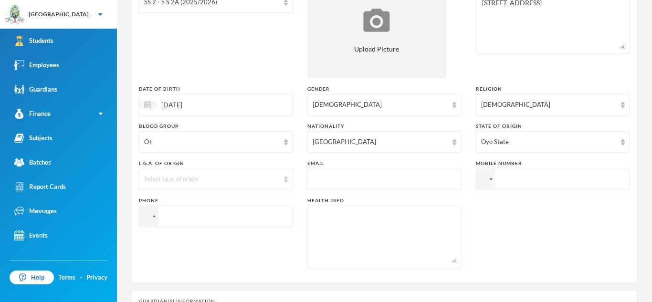
click at [277, 180] on div "Select l.g.a. of origin" at bounding box center [211, 180] width 135 height 10
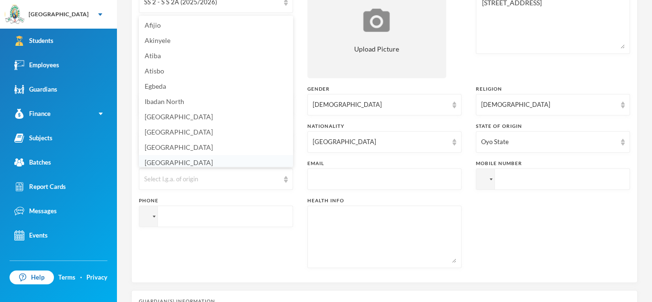
scroll to position [3, 0]
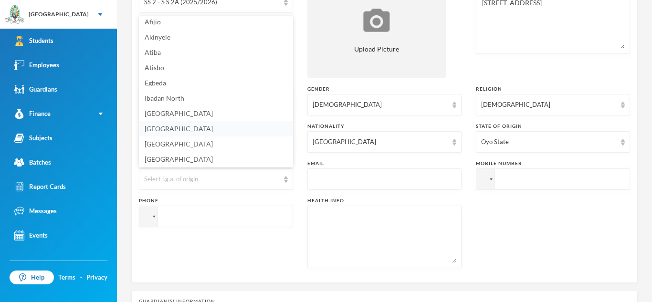
click at [212, 129] on li "[GEOGRAPHIC_DATA]" at bounding box center [216, 128] width 154 height 15
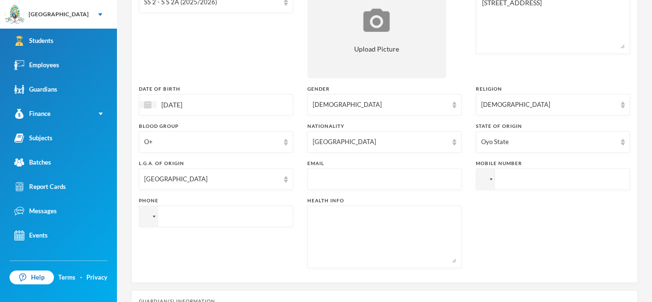
click at [324, 175] on input "text" at bounding box center [385, 179] width 144 height 21
type input "[EMAIL_ADDRESS][DOMAIN_NAME]"
click at [497, 182] on input "tel" at bounding box center [553, 178] width 154 height 21
type input "[PHONE_NUMBER]"
click at [315, 220] on textarea at bounding box center [385, 237] width 144 height 52
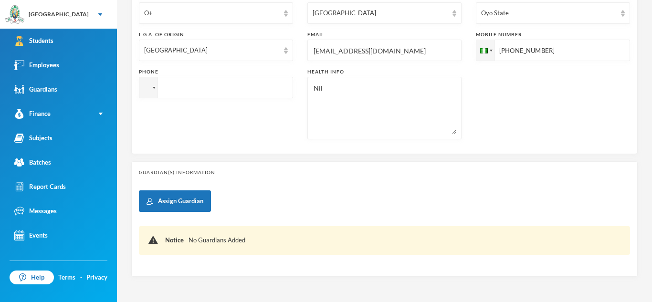
scroll to position [295, 0]
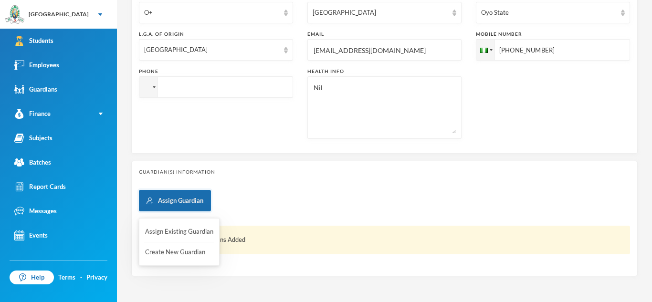
type textarea "Nil"
click at [194, 204] on button "Assign Guardian" at bounding box center [175, 200] width 72 height 21
click at [183, 251] on button "Create New Guardian" at bounding box center [179, 252] width 70 height 17
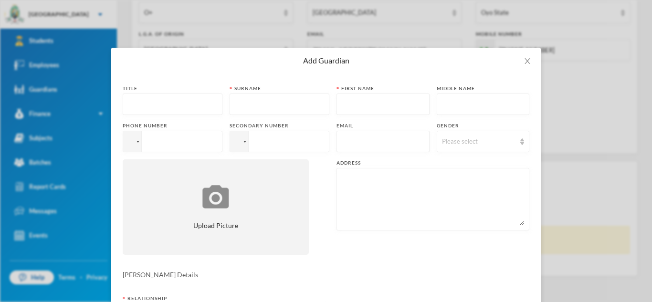
click at [157, 105] on input "text" at bounding box center [172, 104] width 89 height 21
type input "Mrs"
type input "[PERSON_NAME]"
click at [156, 135] on input "tel" at bounding box center [173, 141] width 100 height 21
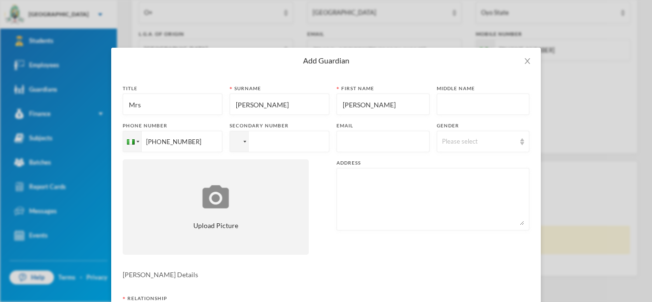
type input "[PHONE_NUMBER]"
click at [360, 140] on input "text" at bounding box center [383, 141] width 83 height 21
type input "[EMAIL_ADDRESS][DOMAIN_NAME]"
click at [459, 139] on div "Please select" at bounding box center [479, 142] width 74 height 10
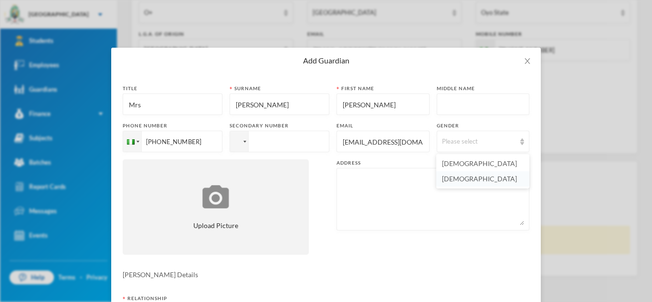
click at [460, 179] on span "[DEMOGRAPHIC_DATA]" at bounding box center [479, 179] width 75 height 8
click at [396, 184] on textarea at bounding box center [433, 199] width 182 height 52
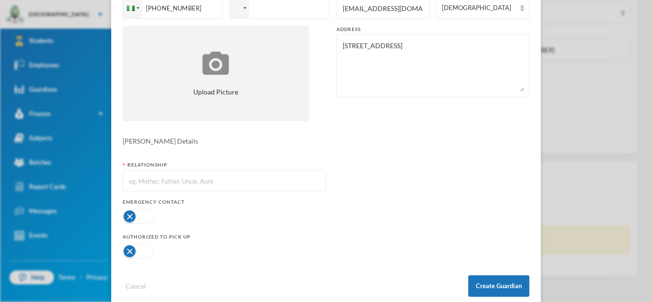
scroll to position [151, 0]
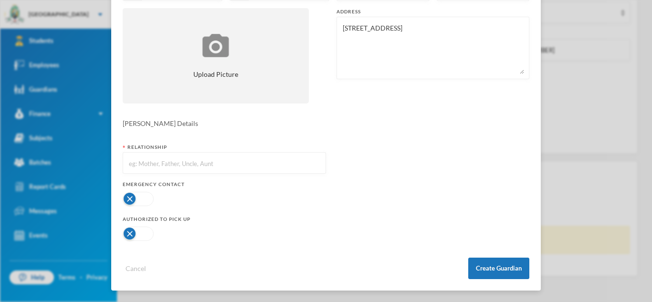
type textarea "[STREET_ADDRESS]"
click at [249, 167] on input "text" at bounding box center [224, 163] width 193 height 21
type input "Mother"
click at [150, 198] on button "button" at bounding box center [138, 199] width 31 height 14
click at [149, 230] on button "button" at bounding box center [138, 234] width 31 height 14
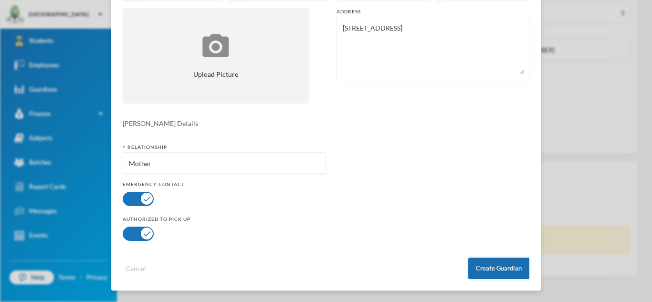
click at [495, 262] on button "Create Guardian" at bounding box center [498, 268] width 61 height 21
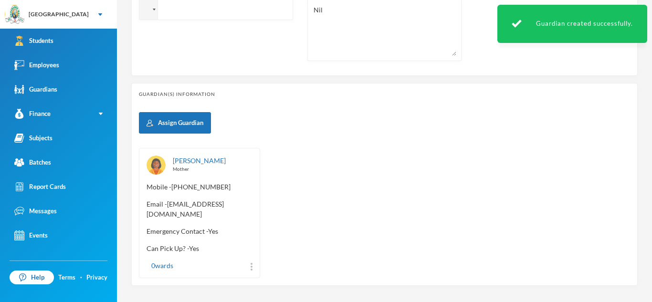
scroll to position [407, 0]
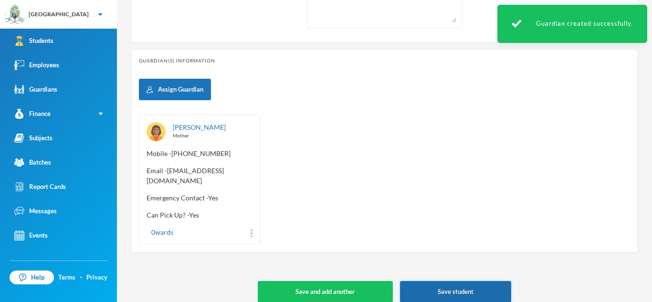
click at [449, 282] on button "Save student" at bounding box center [455, 291] width 111 height 21
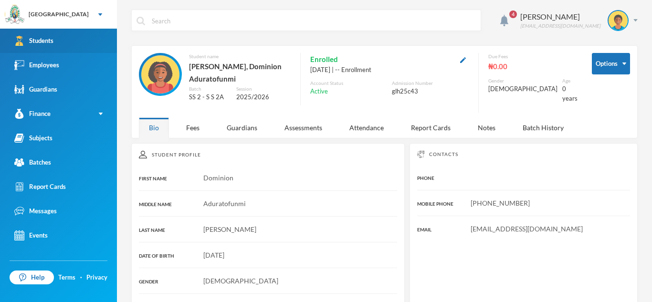
click at [52, 35] on link "Students" at bounding box center [58, 41] width 117 height 24
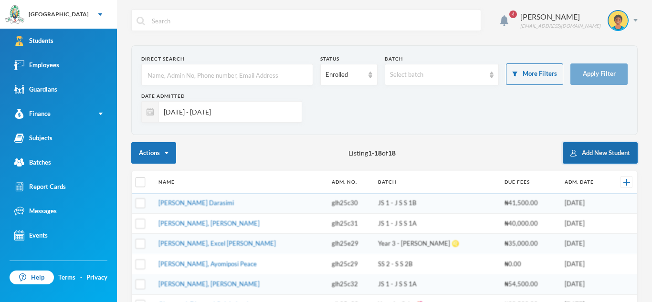
click at [612, 147] on button "Add New Student" at bounding box center [600, 152] width 75 height 21
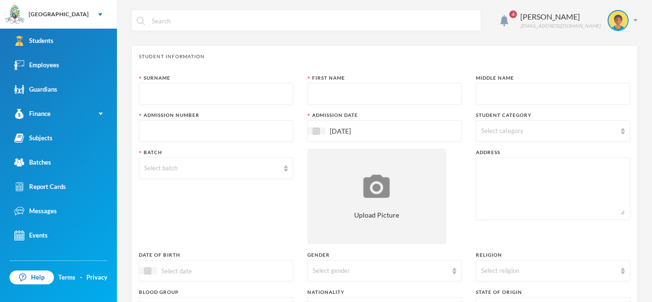
click at [251, 92] on input "text" at bounding box center [216, 94] width 144 height 21
type input "[PERSON_NAME]"
click at [333, 100] on input "text" at bounding box center [385, 94] width 144 height 21
type input "Hephzibah"
type input "Adurafeyifunmi"
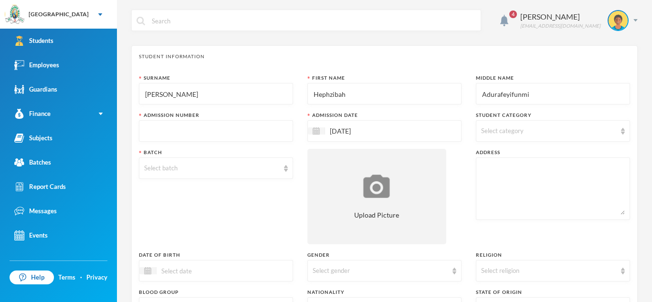
click at [270, 129] on input "text" at bounding box center [216, 131] width 144 height 21
type input "glh25c44"
click at [549, 133] on div "Select category" at bounding box center [548, 131] width 135 height 10
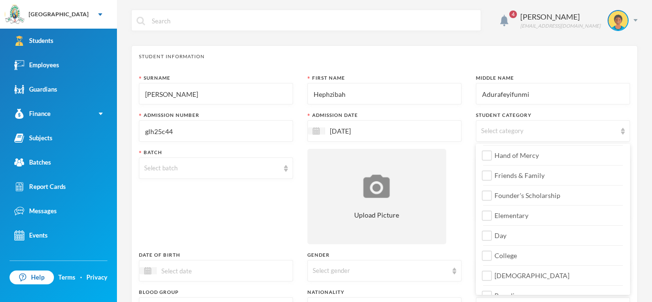
scroll to position [113, 0]
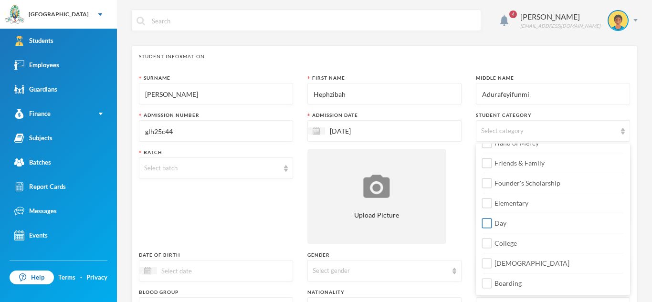
click at [489, 221] on input "Day" at bounding box center [487, 224] width 10 height 10
checkbox input "true"
click at [489, 241] on input "College" at bounding box center [487, 244] width 10 height 10
checkbox input "true"
click at [486, 264] on input "[DEMOGRAPHIC_DATA]" at bounding box center [487, 264] width 10 height 10
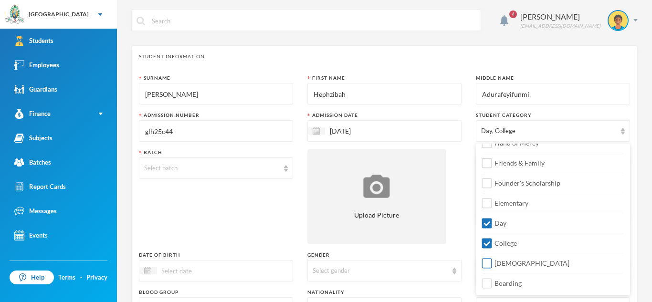
checkbox input "true"
click at [282, 170] on div "Select batch" at bounding box center [216, 167] width 154 height 21
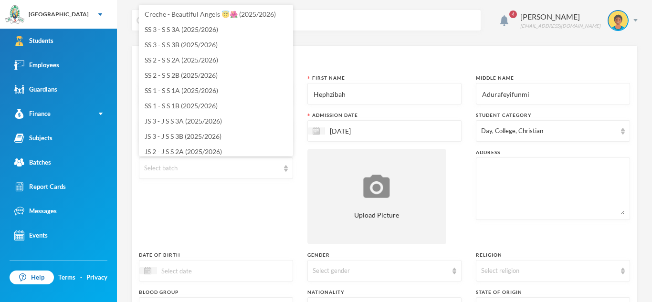
scroll to position [19, 0]
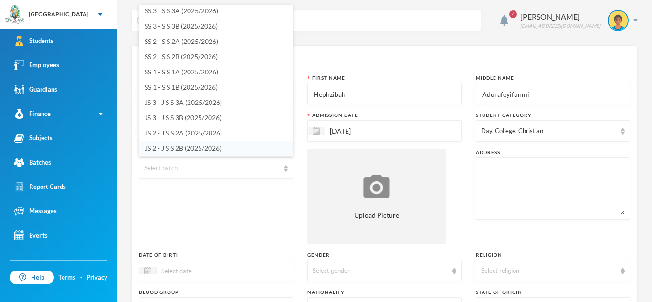
click at [243, 147] on li "JS 2 - J S S 2B (2025/2026)" at bounding box center [216, 148] width 154 height 15
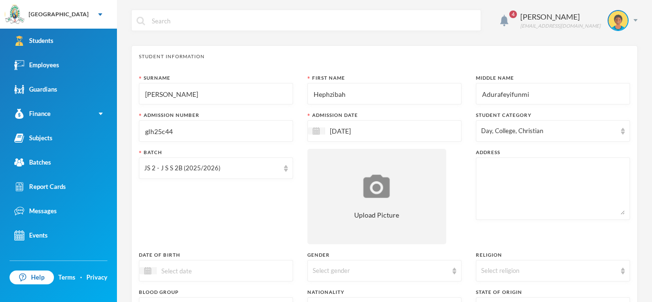
click at [505, 176] on textarea at bounding box center [553, 189] width 144 height 52
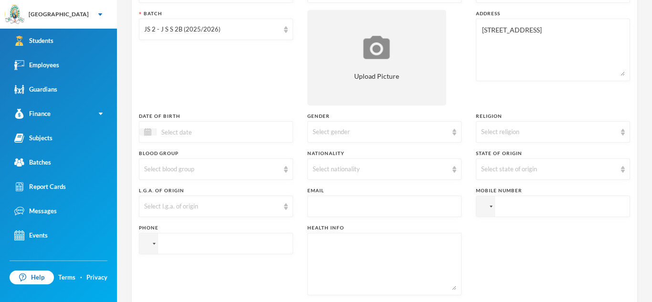
scroll to position [146, 0]
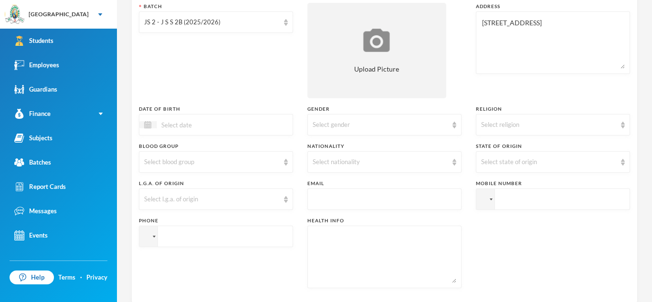
type textarea "[STREET_ADDRESS]"
click at [238, 127] on div at bounding box center [216, 124] width 154 height 21
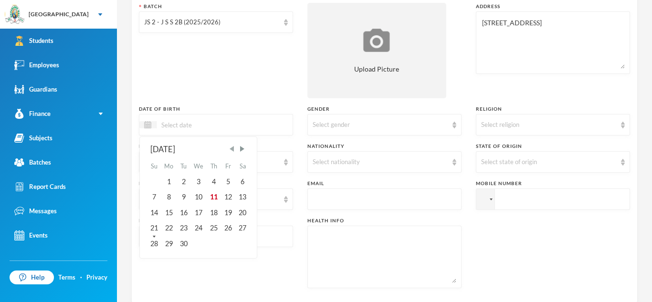
click at [233, 149] on span "Previous Month" at bounding box center [232, 149] width 9 height 9
click at [183, 194] on div "8" at bounding box center [183, 196] width 14 height 15
type input "[DATE]"
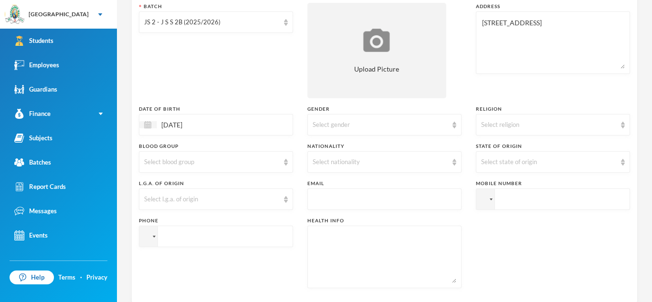
click at [183, 194] on div "Select l.g.a. of origin" at bounding box center [216, 198] width 154 height 21
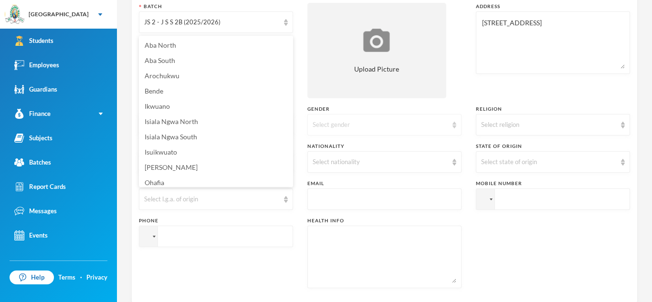
click at [389, 121] on div "Select gender" at bounding box center [380, 125] width 135 height 10
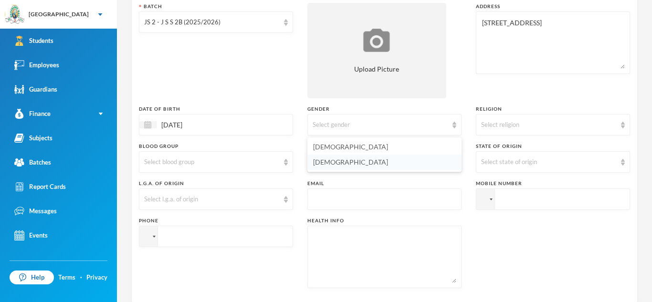
click at [357, 162] on li "[DEMOGRAPHIC_DATA]" at bounding box center [384, 162] width 154 height 15
click at [513, 126] on div "Select religion" at bounding box center [548, 125] width 135 height 10
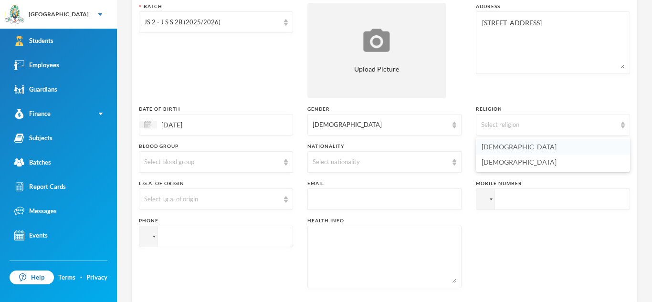
click at [501, 146] on span "[DEMOGRAPHIC_DATA]" at bounding box center [518, 147] width 75 height 8
click at [285, 160] on img at bounding box center [286, 162] width 4 height 7
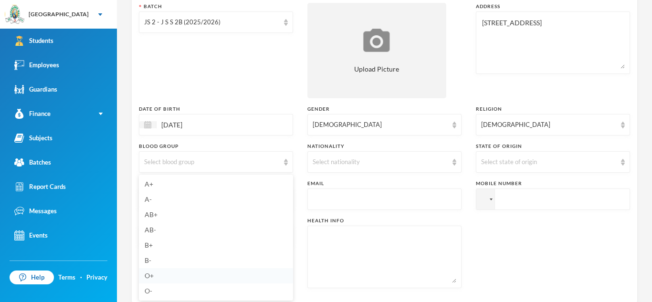
click at [160, 276] on li "O+" at bounding box center [216, 275] width 154 height 15
click at [425, 159] on div "Select nationality" at bounding box center [380, 162] width 135 height 10
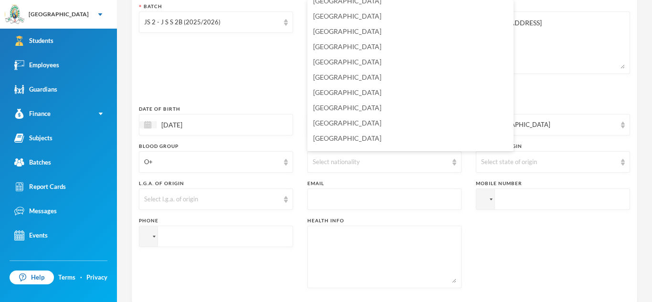
scroll to position [2300, 0]
click at [333, 140] on span "[GEOGRAPHIC_DATA]" at bounding box center [347, 138] width 68 height 8
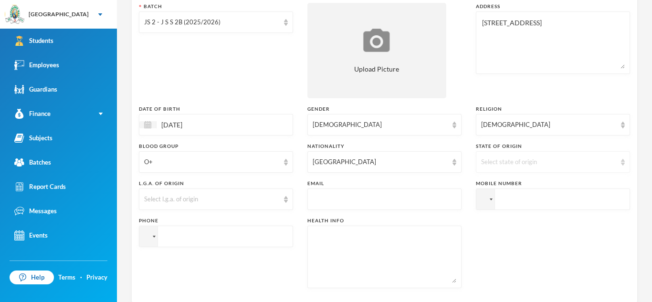
click at [508, 154] on div "Select state of origin" at bounding box center [553, 161] width 154 height 21
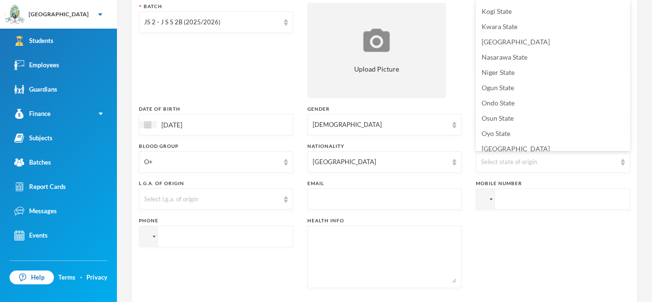
scroll to position [336, 0]
click at [508, 134] on span "Oyo State" at bounding box center [495, 131] width 29 height 8
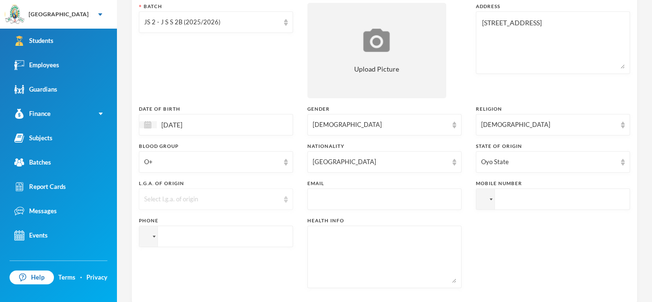
click at [274, 196] on div "Select l.g.a. of origin" at bounding box center [211, 200] width 135 height 10
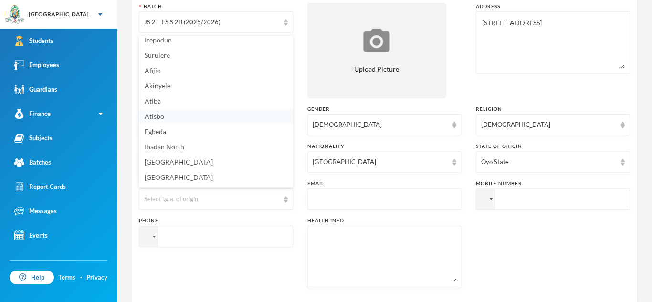
scroll to position [67, 0]
click at [186, 147] on li "Ibadan North" at bounding box center [216, 146] width 154 height 15
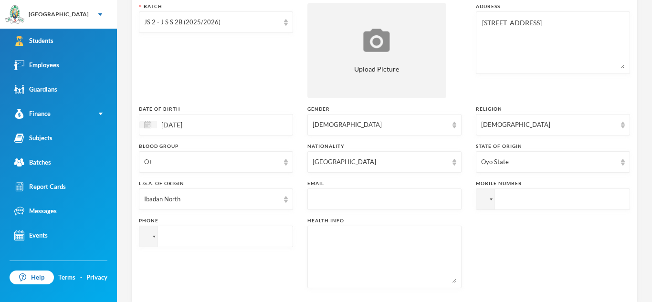
click at [344, 198] on input "text" at bounding box center [385, 199] width 144 height 21
type input "[EMAIL_ADDRESS][DOMAIN_NAME]"
type input "[PHONE_NUMBER]"
click at [335, 249] on textarea at bounding box center [385, 257] width 144 height 52
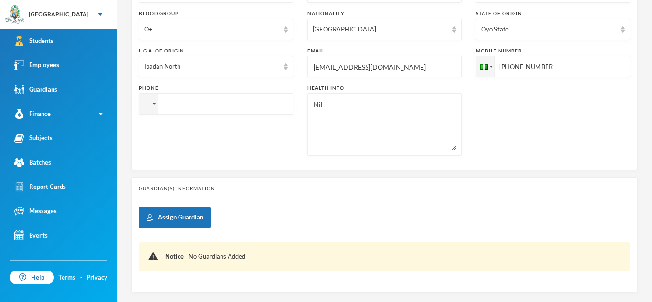
scroll to position [329, 0]
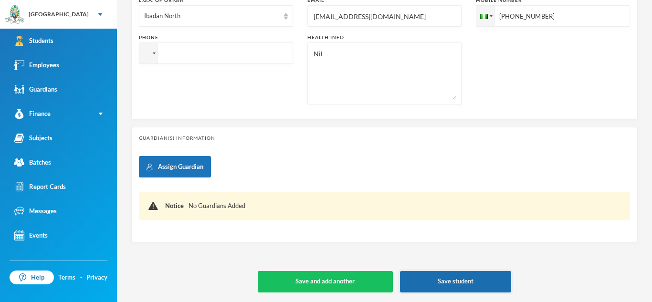
type textarea "Nil"
click at [478, 287] on button "Save student" at bounding box center [455, 281] width 111 height 21
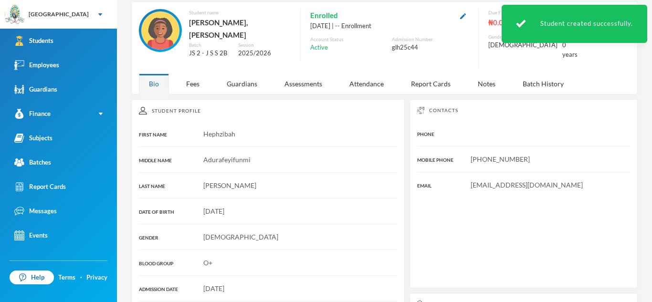
scroll to position [39, 0]
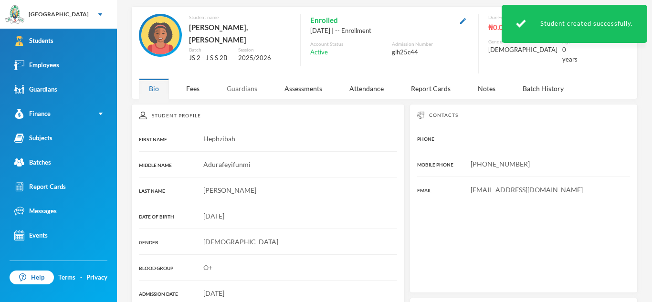
click at [246, 91] on div "Guardians" at bounding box center [242, 88] width 51 height 21
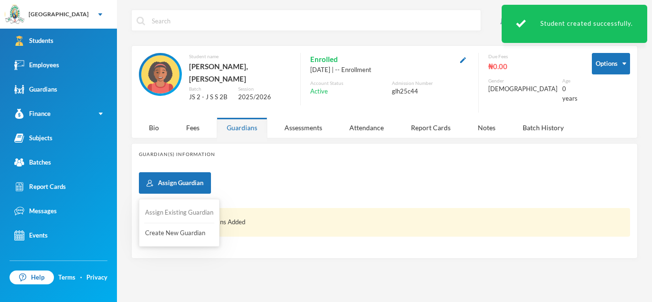
click at [193, 216] on button "Assign Existing Guardian" at bounding box center [179, 212] width 70 height 17
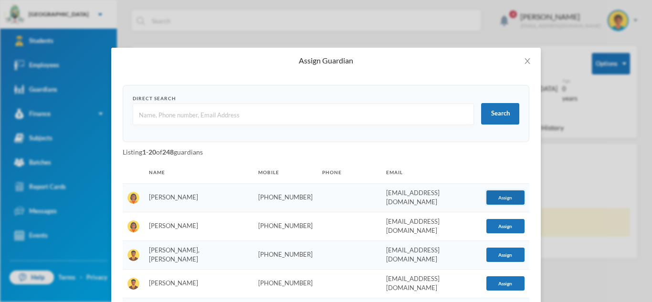
click at [494, 195] on button "Assign" at bounding box center [505, 197] width 38 height 14
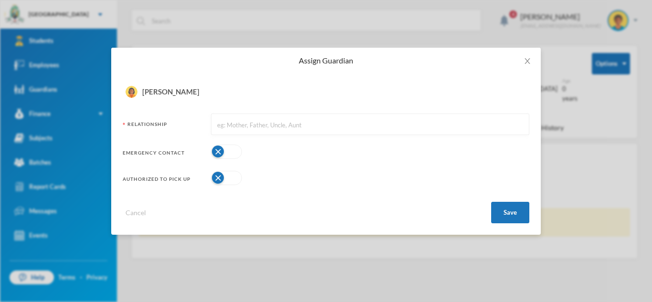
click at [362, 127] on input "text" at bounding box center [370, 124] width 308 height 21
type input "Mother"
click at [238, 154] on button "button" at bounding box center [226, 152] width 31 height 14
click at [236, 175] on button "button" at bounding box center [226, 178] width 31 height 14
click at [506, 209] on button "Save" at bounding box center [510, 212] width 38 height 21
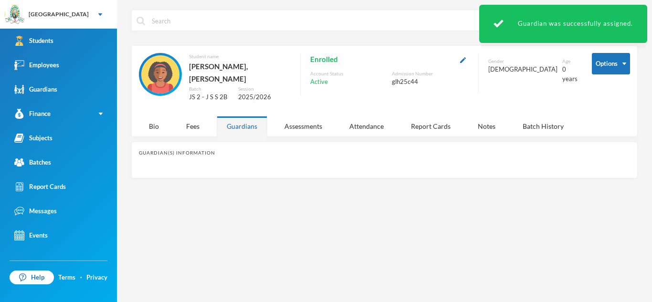
click at [506, 209] on div "4 Orija Olakunle [EMAIL_ADDRESS][DOMAIN_NAME] Options Student name [PERSON_NAME…" at bounding box center [384, 151] width 535 height 302
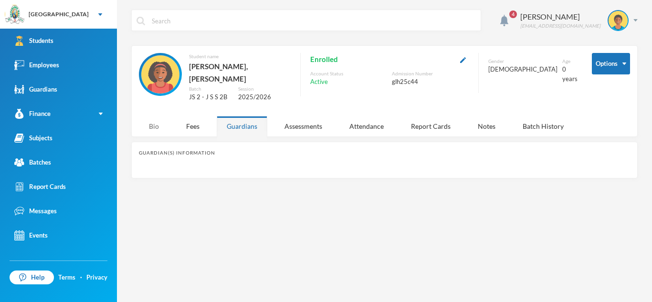
click at [150, 125] on div "Bio" at bounding box center [154, 126] width 30 height 21
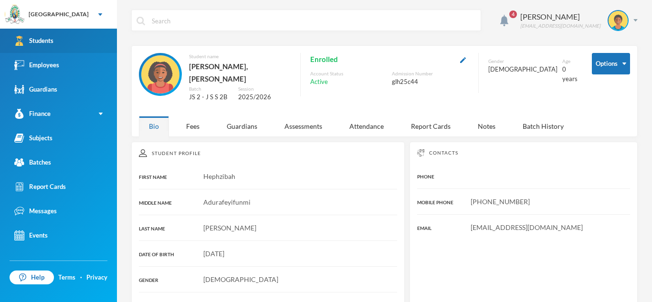
click at [49, 43] on div "Students" at bounding box center [33, 41] width 39 height 10
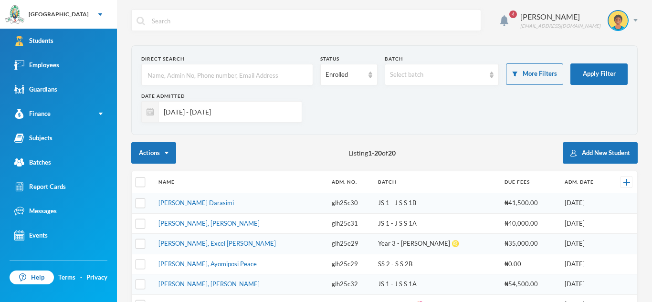
click at [250, 110] on input "[DATE] - [DATE]" at bounding box center [228, 111] width 138 height 21
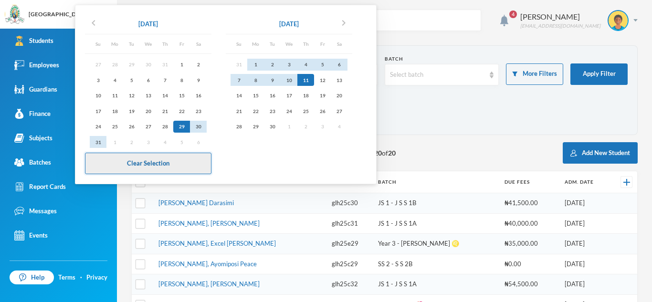
click at [160, 167] on button "Clear Selection" at bounding box center [148, 163] width 126 height 21
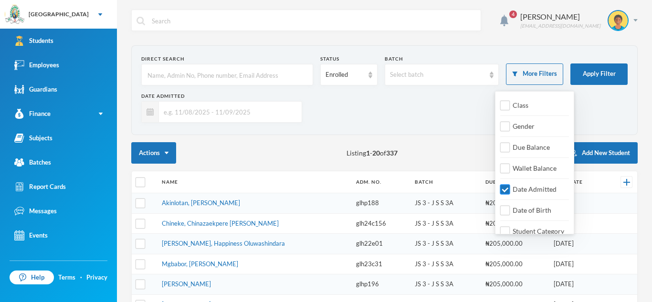
click at [508, 190] on input "Date Admitted" at bounding box center [505, 190] width 10 height 10
checkbox input "false"
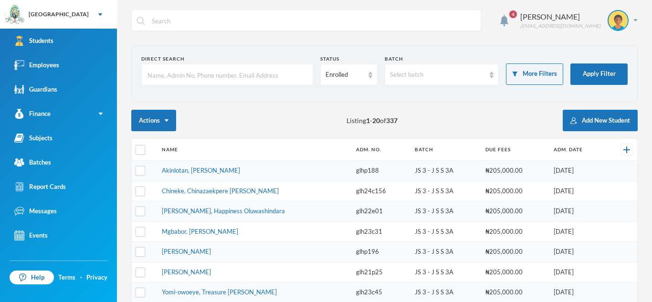
click at [270, 76] on input "text" at bounding box center [226, 74] width 161 height 21
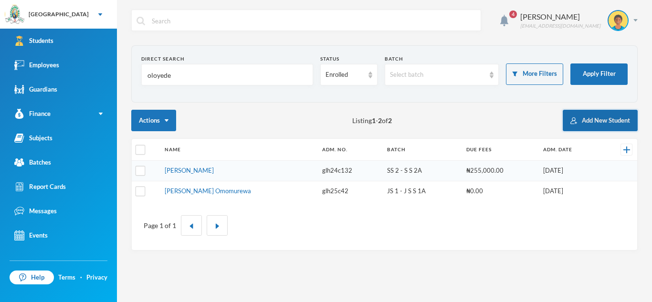
type input "oloyede"
click at [582, 116] on button "Add New Student" at bounding box center [600, 120] width 75 height 21
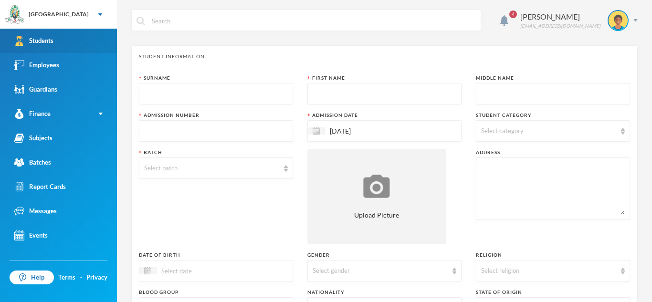
click at [62, 43] on link "Students" at bounding box center [58, 41] width 117 height 24
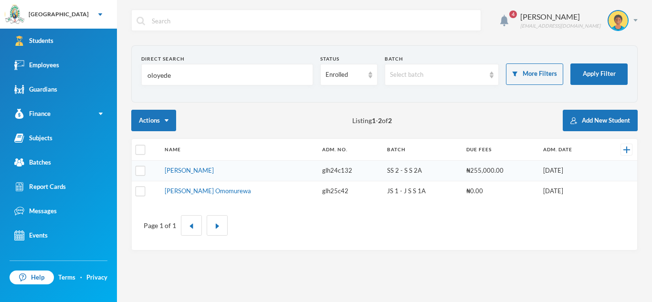
click at [196, 76] on input "oloyede" at bounding box center [226, 74] width 161 height 21
type input "o"
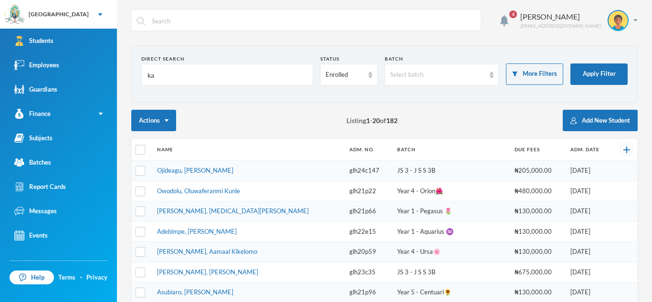
type input "k"
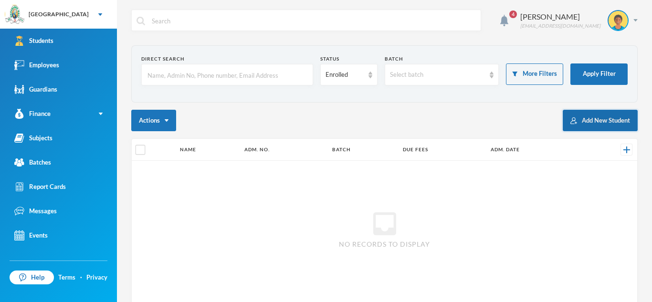
click at [593, 119] on button "Add New Student" at bounding box center [600, 120] width 75 height 21
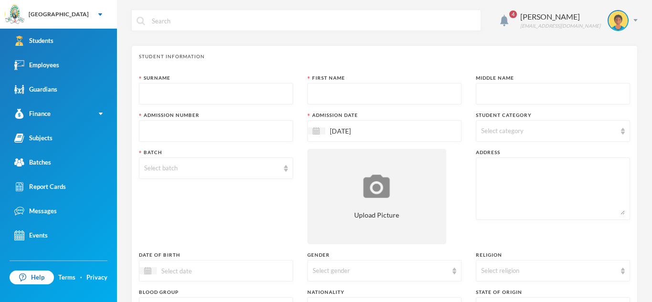
click at [251, 92] on input "text" at bounding box center [216, 94] width 144 height 21
type input "[PERSON_NAME]"
click at [324, 90] on input "text" at bounding box center [385, 94] width 144 height 21
type input "Oyindesola"
type input "Oluwaseyi"
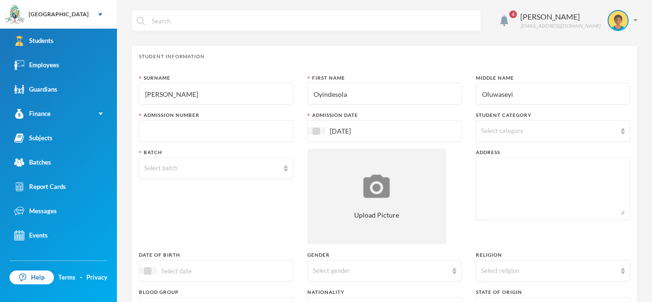
click at [243, 129] on input "text" at bounding box center [216, 131] width 144 height 21
type input "glh25c45"
click at [514, 133] on span "Select category" at bounding box center [502, 131] width 42 height 8
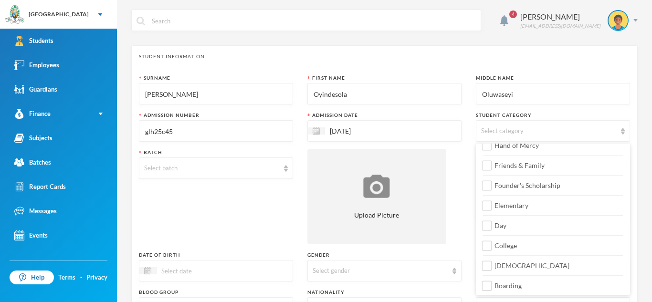
scroll to position [113, 0]
click at [490, 221] on input "Day" at bounding box center [487, 224] width 10 height 10
checkbox input "true"
click at [489, 246] on input "College" at bounding box center [487, 244] width 10 height 10
checkbox input "true"
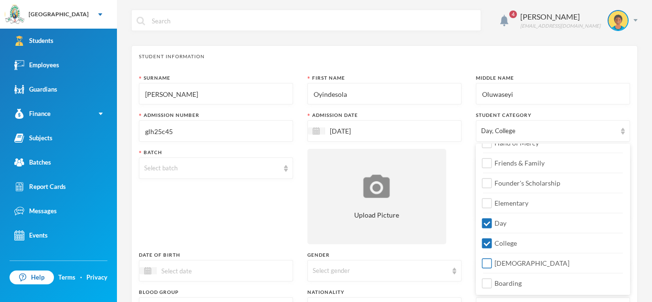
click at [488, 262] on input "[DEMOGRAPHIC_DATA]" at bounding box center [487, 264] width 10 height 10
checkbox input "true"
click at [282, 172] on div "Select batch" at bounding box center [216, 167] width 154 height 21
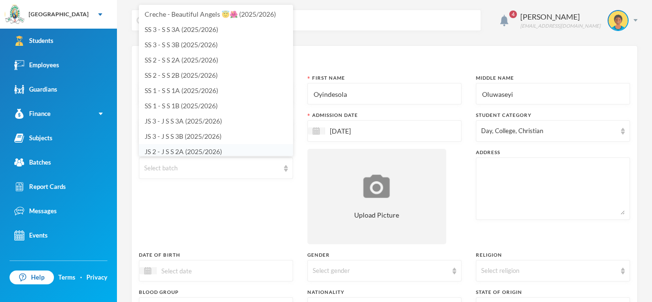
scroll to position [19, 0]
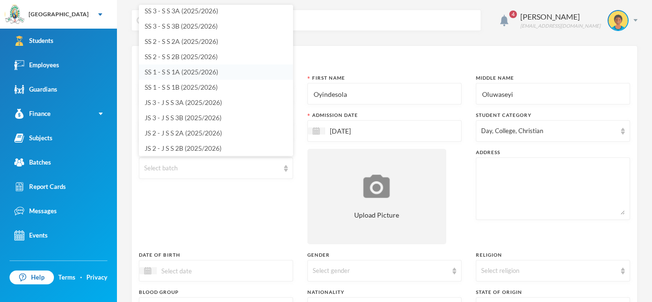
click at [218, 72] on span "SS 1 - S S 1A (2025/2026)" at bounding box center [181, 72] width 73 height 8
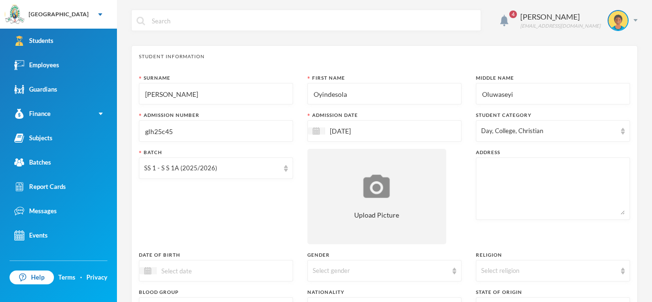
click at [505, 178] on textarea at bounding box center [553, 189] width 144 height 52
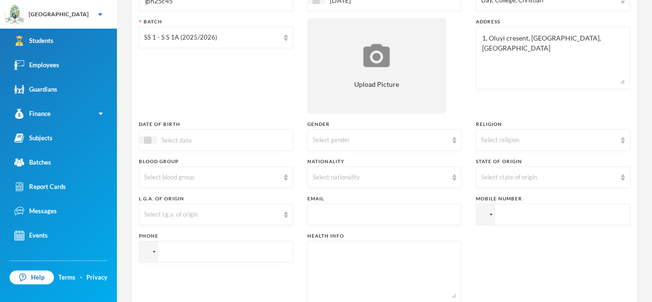
scroll to position [132, 0]
type textarea "1, Oluyi cresent, [GEOGRAPHIC_DATA], [GEOGRAPHIC_DATA]"
click at [244, 142] on div at bounding box center [216, 138] width 154 height 21
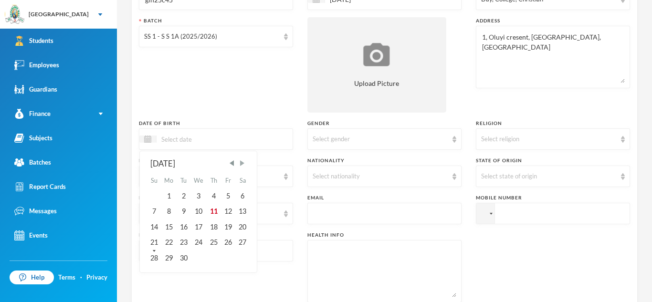
click at [242, 166] on span "Next Month" at bounding box center [242, 163] width 9 height 9
click at [172, 224] on div "15" at bounding box center [168, 227] width 15 height 15
type input "[DATE]"
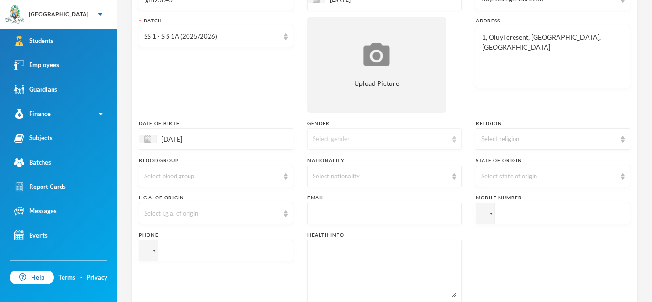
click at [394, 137] on div "Select gender" at bounding box center [380, 140] width 135 height 10
click at [336, 176] on li "[DEMOGRAPHIC_DATA]" at bounding box center [384, 176] width 154 height 15
click at [505, 138] on div "Select religion" at bounding box center [548, 140] width 135 height 10
click at [499, 163] on span "[DEMOGRAPHIC_DATA]" at bounding box center [518, 161] width 75 height 8
click at [279, 181] on div "Select blood group" at bounding box center [211, 177] width 135 height 10
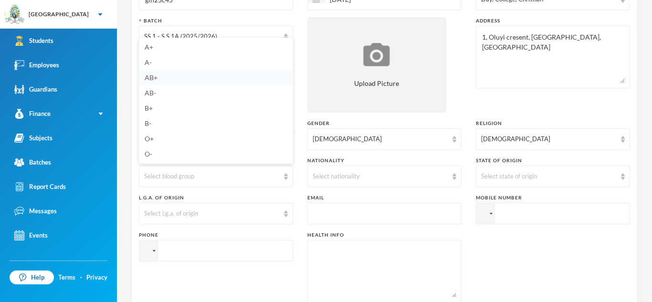
click at [161, 79] on li "AB+" at bounding box center [216, 77] width 154 height 15
click at [380, 176] on div "Select nationality" at bounding box center [380, 177] width 135 height 10
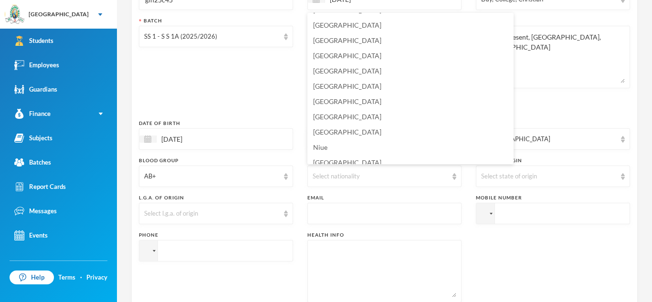
scroll to position [2319, 0]
click at [334, 129] on span "[GEOGRAPHIC_DATA]" at bounding box center [347, 131] width 68 height 8
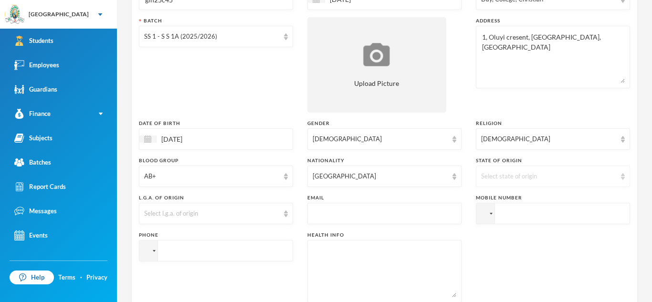
click at [525, 178] on div "Select state of origin" at bounding box center [548, 177] width 135 height 10
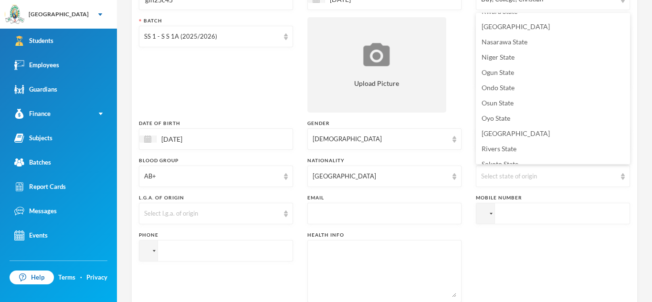
scroll to position [366, 0]
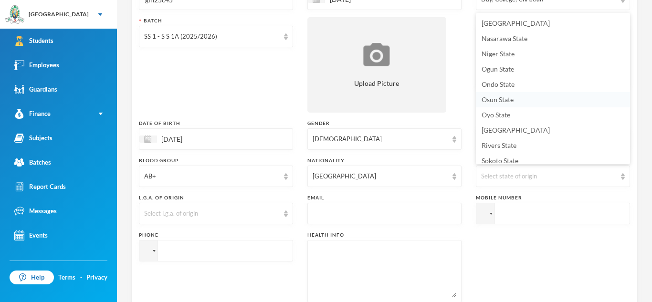
click at [497, 102] on span "Osun State" at bounding box center [497, 99] width 32 height 8
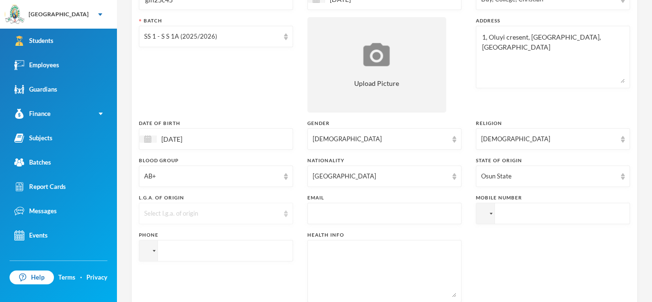
click at [284, 210] on img at bounding box center [286, 213] width 4 height 7
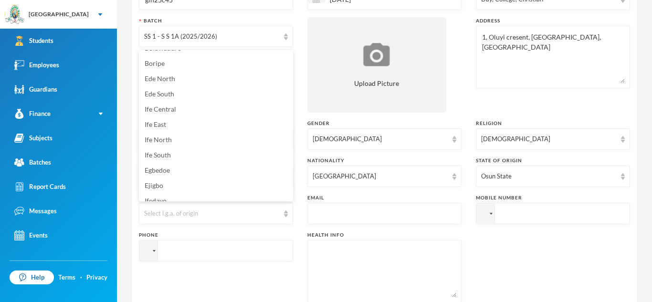
scroll to position [71, 0]
click at [167, 114] on span "Ife Central" at bounding box center [160, 111] width 31 height 8
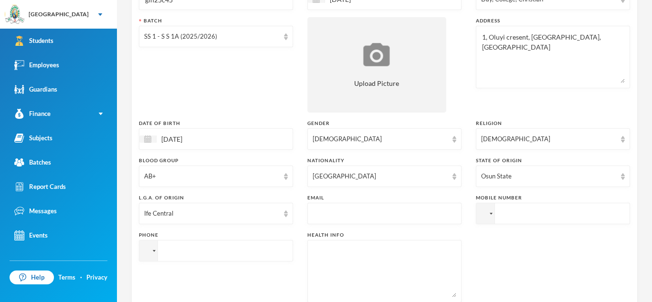
click at [335, 217] on input "text" at bounding box center [385, 213] width 144 height 21
click at [506, 214] on input "tel" at bounding box center [553, 213] width 154 height 21
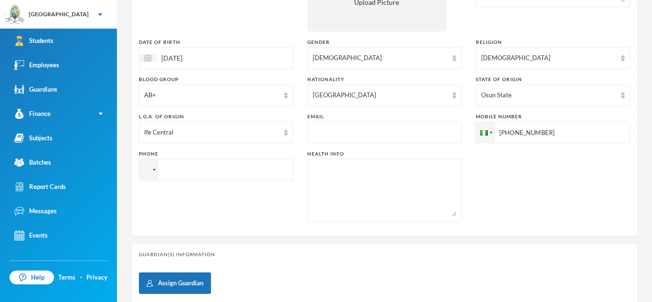
scroll to position [218, 0]
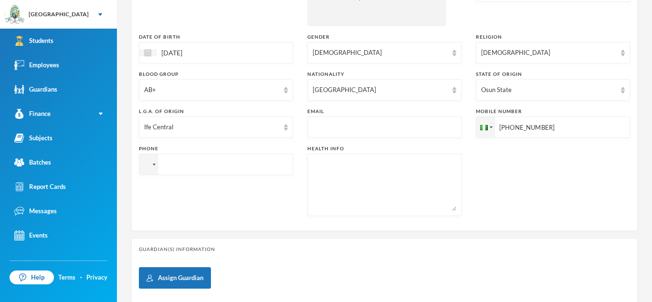
type input "[PHONE_NUMBER]"
click at [367, 188] on textarea at bounding box center [385, 185] width 144 height 52
type textarea "Nil"
click at [372, 126] on input "text" at bounding box center [385, 127] width 144 height 21
paste input "Hello [PERSON_NAME], Welcome to [GEOGRAPHIC_DATA], we are so excited that you c…"
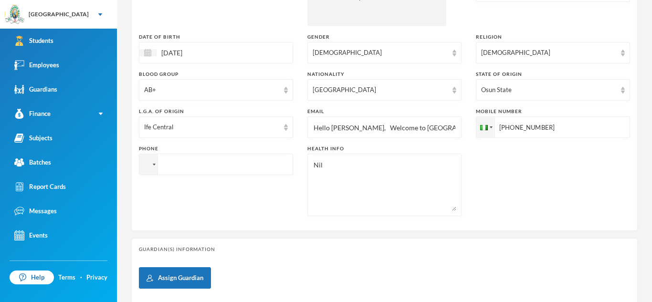
scroll to position [0, 0]
type input "H"
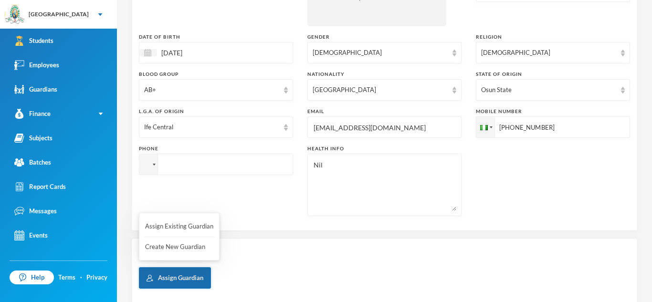
type input "[EMAIL_ADDRESS][DOMAIN_NAME]"
click at [197, 274] on button "Assign Guardian" at bounding box center [175, 277] width 72 height 21
click at [185, 248] on button "Create New Guardian" at bounding box center [179, 247] width 70 height 17
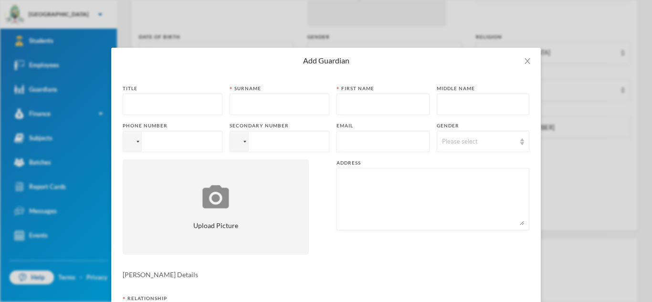
click at [167, 101] on input "text" at bounding box center [172, 104] width 89 height 21
type input "Mrs"
type input "[PERSON_NAME]"
click at [347, 102] on input "text" at bounding box center [383, 104] width 83 height 21
type input "[PERSON_NAME]"
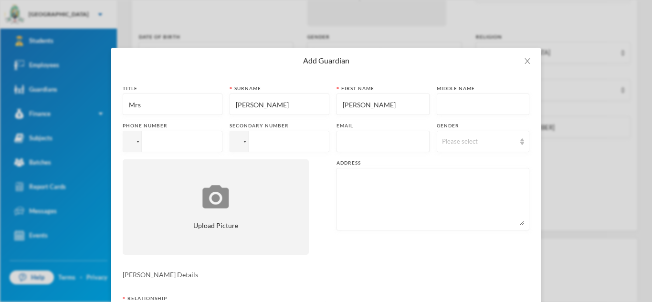
click at [188, 140] on input "tel" at bounding box center [173, 141] width 100 height 21
type input "[PHONE_NUMBER]"
click at [342, 141] on input "text" at bounding box center [383, 141] width 83 height 21
type input "[EMAIL_ADDRESS][DOMAIN_NAME]"
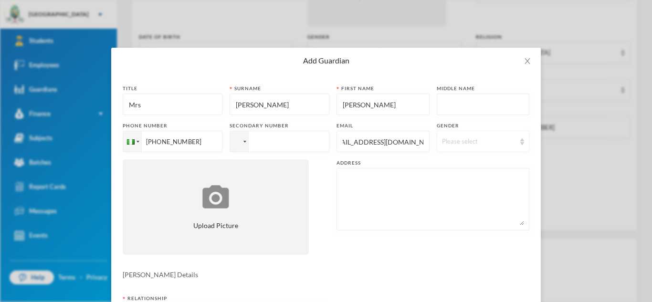
click at [466, 143] on div "Please select" at bounding box center [479, 142] width 74 height 10
click at [451, 178] on span "[DEMOGRAPHIC_DATA]" at bounding box center [479, 179] width 75 height 8
click at [378, 199] on textarea at bounding box center [433, 199] width 182 height 52
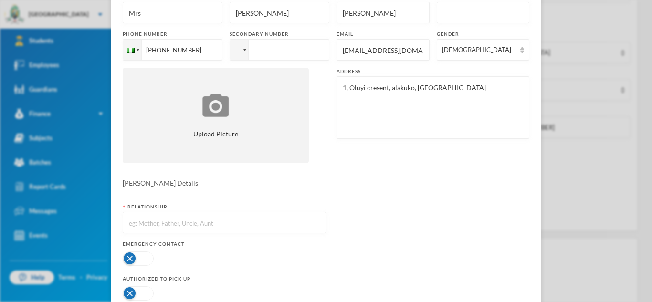
scroll to position [106, 0]
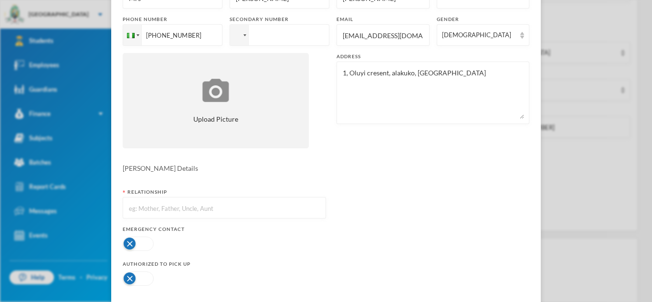
type textarea "1, Oluyi cresent, alakuko, [GEOGRAPHIC_DATA]"
click at [197, 214] on input "text" at bounding box center [224, 208] width 193 height 21
type input "Mother"
click at [149, 243] on button "button" at bounding box center [138, 244] width 31 height 14
click at [149, 282] on button "button" at bounding box center [138, 279] width 31 height 14
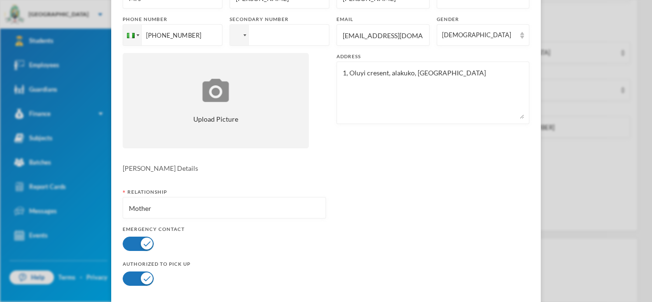
scroll to position [151, 0]
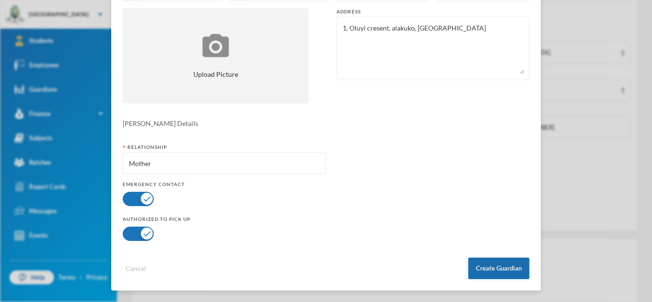
click at [487, 267] on button "Create Guardian" at bounding box center [498, 268] width 61 height 21
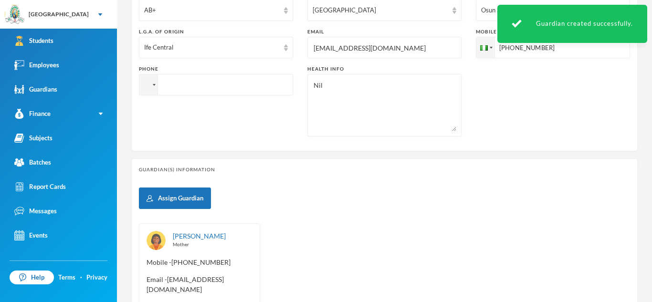
scroll to position [417, 0]
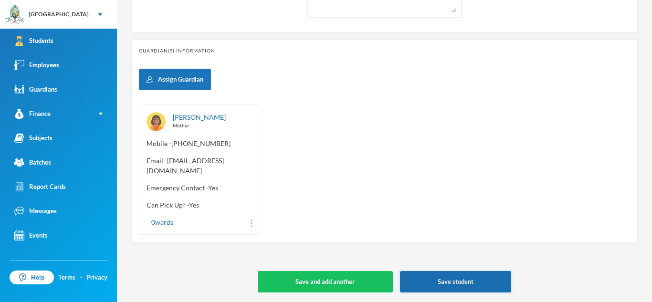
click at [473, 275] on button "Save student" at bounding box center [455, 281] width 111 height 21
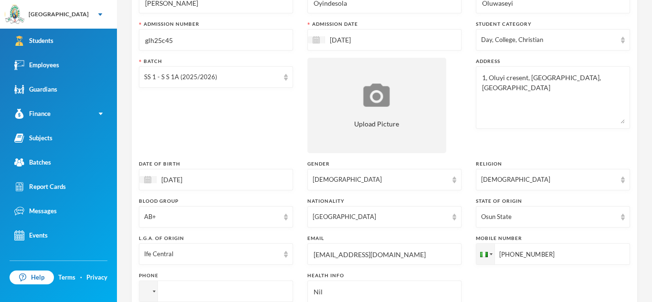
scroll to position [95, 0]
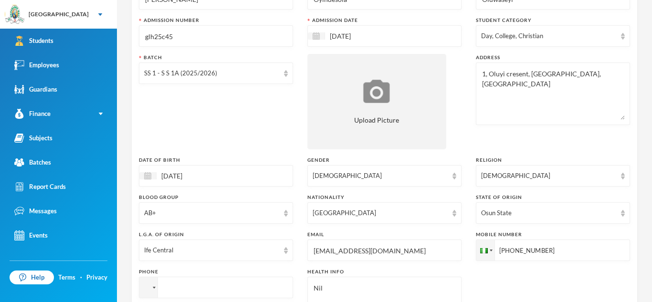
click at [202, 173] on input "[DATE]" at bounding box center [197, 175] width 80 height 11
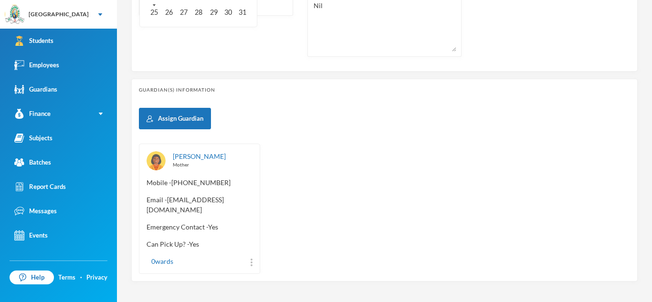
scroll to position [417, 0]
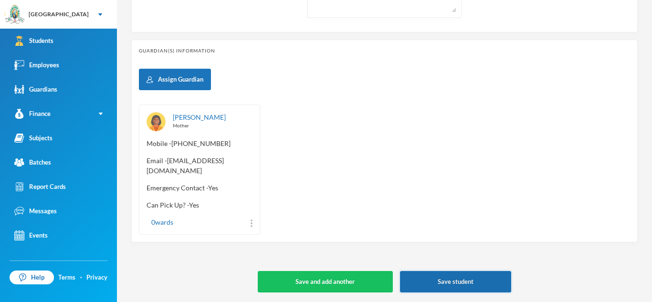
type input "[DATE]"
click at [447, 288] on button "Save student" at bounding box center [455, 281] width 111 height 21
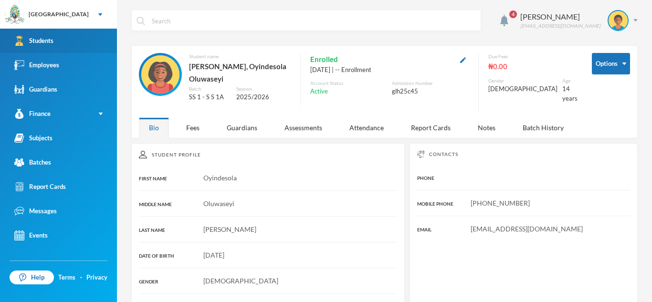
click at [44, 38] on div "Students" at bounding box center [33, 41] width 39 height 10
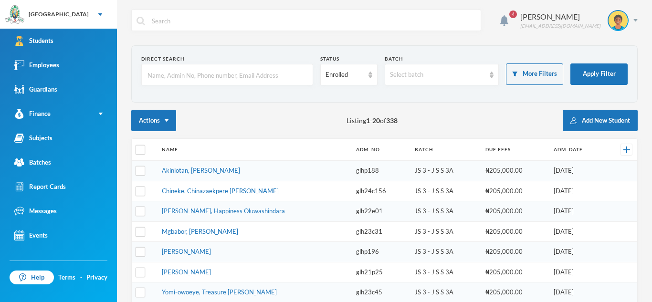
click at [271, 81] on input "text" at bounding box center [226, 74] width 161 height 21
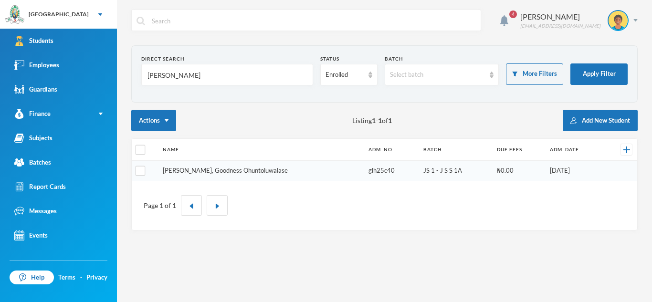
type input "[PERSON_NAME]"
click at [227, 170] on link "[PERSON_NAME], Goodness Ohuntoluwalase" at bounding box center [225, 171] width 125 height 8
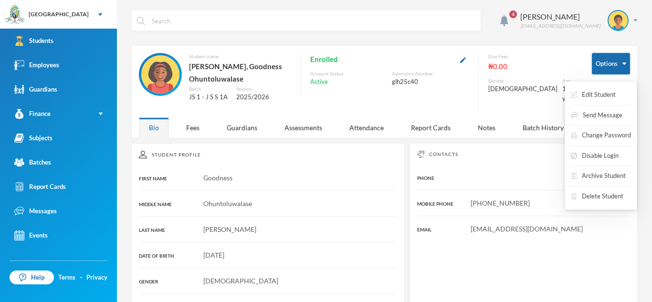
click at [617, 62] on button "Options" at bounding box center [611, 63] width 38 height 21
click at [598, 94] on button "Edit Student" at bounding box center [593, 94] width 47 height 17
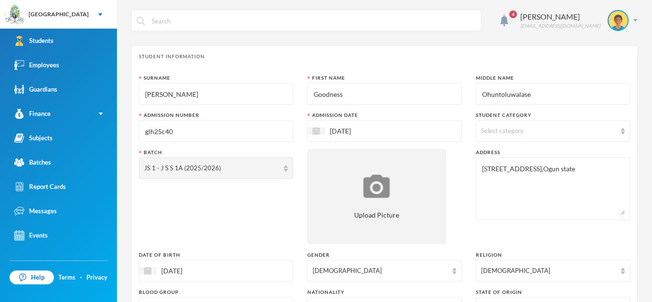
click at [262, 92] on input "[PERSON_NAME]" at bounding box center [216, 94] width 144 height 21
type input "O"
type input "A"
type input "[PERSON_NAME]"
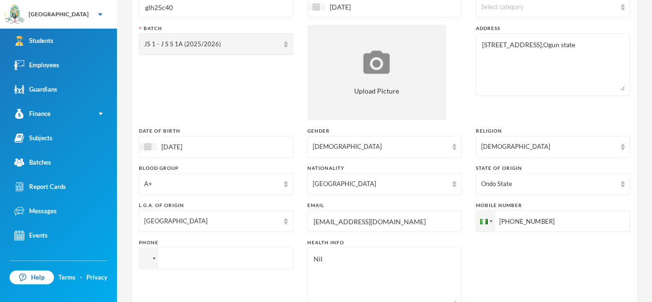
scroll to position [125, 0]
click at [285, 223] on img at bounding box center [286, 220] width 4 height 7
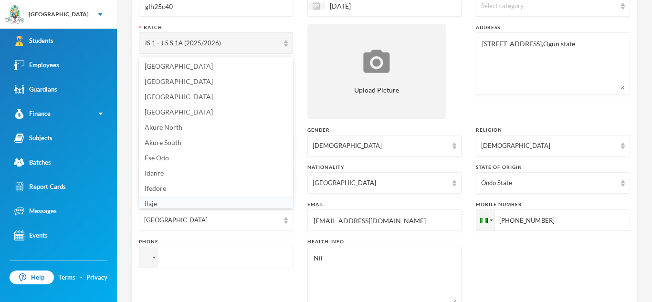
scroll to position [3, 0]
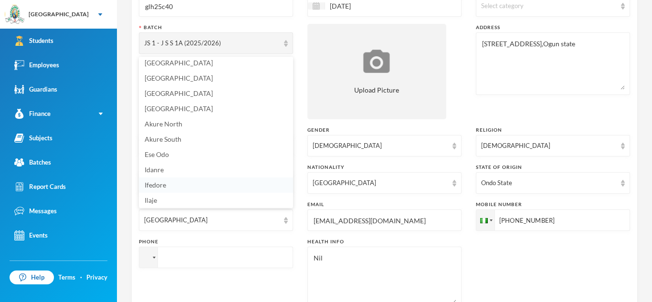
click at [164, 187] on span "Ifedore" at bounding box center [155, 185] width 21 height 8
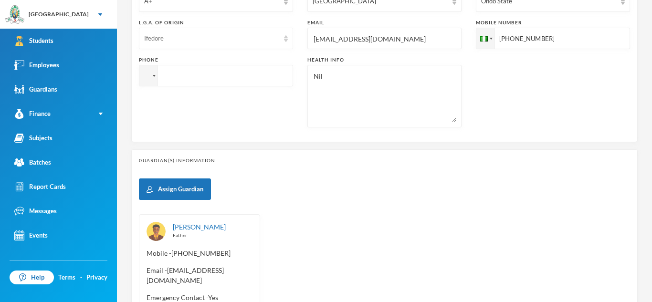
scroll to position [308, 0]
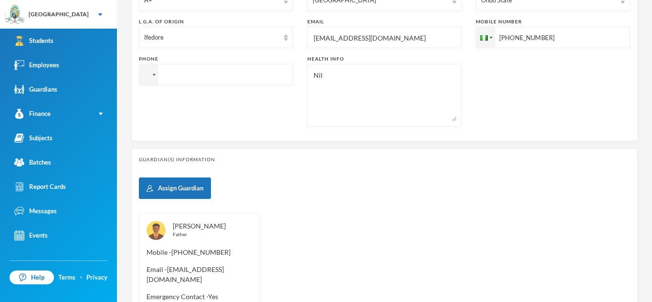
click at [202, 227] on link "[PERSON_NAME]" at bounding box center [199, 226] width 53 height 8
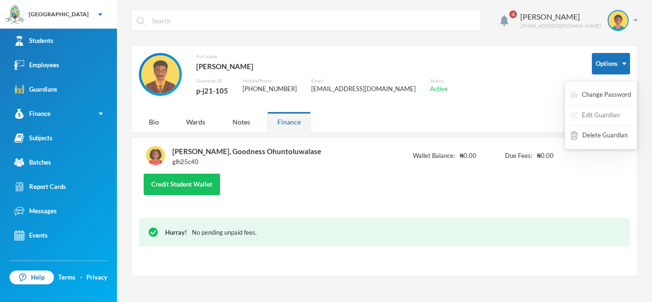
click at [592, 113] on button "Edit Guardian" at bounding box center [595, 115] width 51 height 17
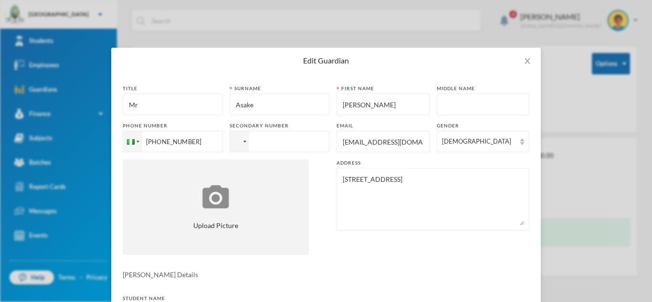
click at [492, 104] on input "text" at bounding box center [483, 104] width 83 height 21
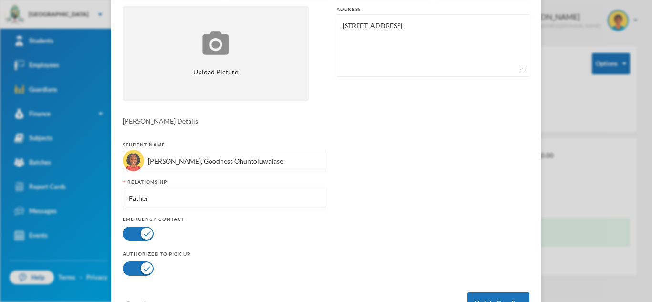
scroll to position [188, 0]
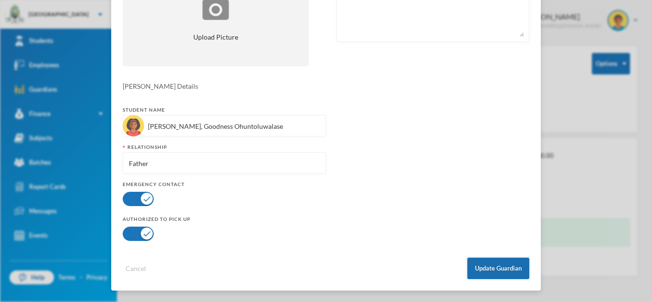
type input "[PERSON_NAME]"
click at [483, 267] on button "Update Guardian" at bounding box center [498, 268] width 62 height 21
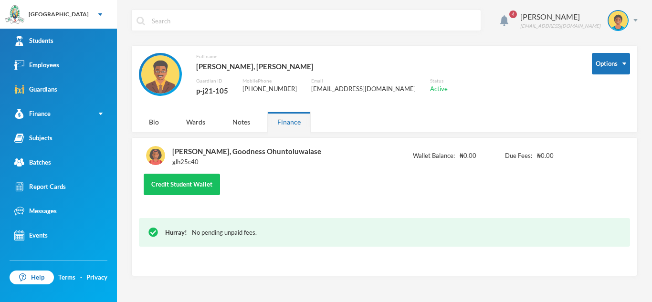
scroll to position [141, 0]
click at [192, 123] on div "Wards" at bounding box center [195, 122] width 39 height 21
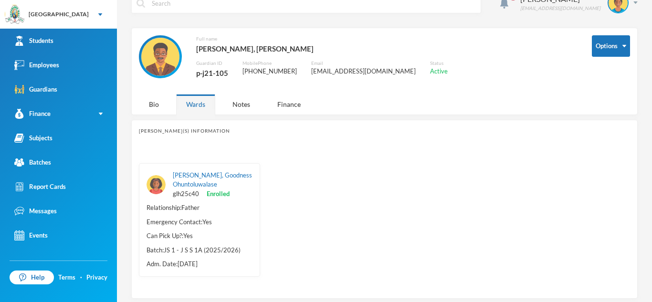
scroll to position [24, 0]
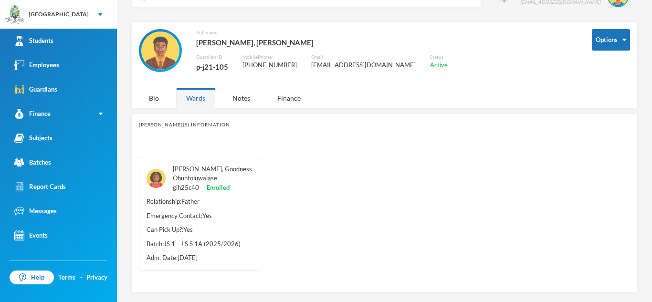
click at [193, 171] on link "[PERSON_NAME], Goodness Ohuntoluwalase" at bounding box center [212, 173] width 79 height 17
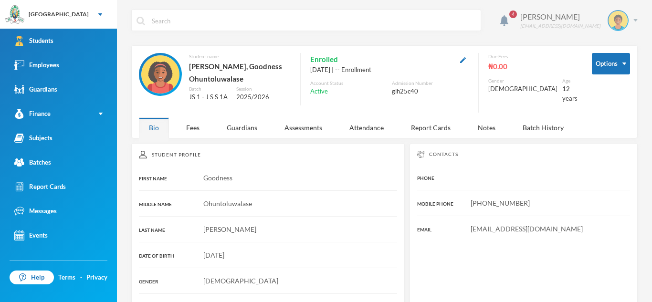
click at [626, 22] on img at bounding box center [617, 20] width 19 height 19
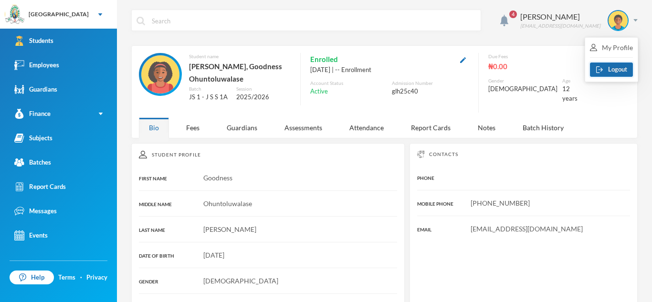
click at [617, 64] on button "Logout" at bounding box center [611, 70] width 43 height 14
